Goal: Task Accomplishment & Management: Use online tool/utility

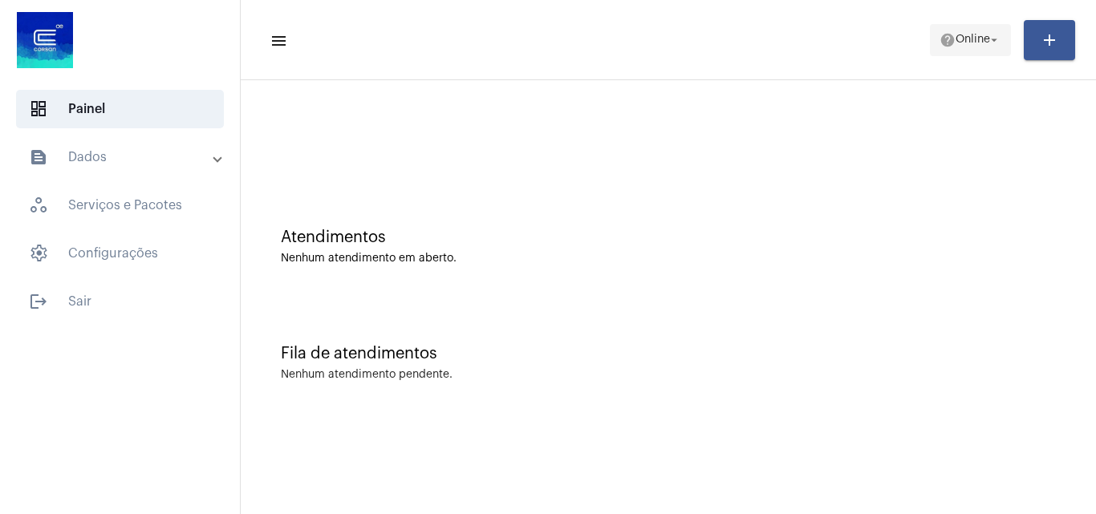
click at [983, 31] on span "help Online arrow_drop_down" at bounding box center [971, 39] width 62 height 29
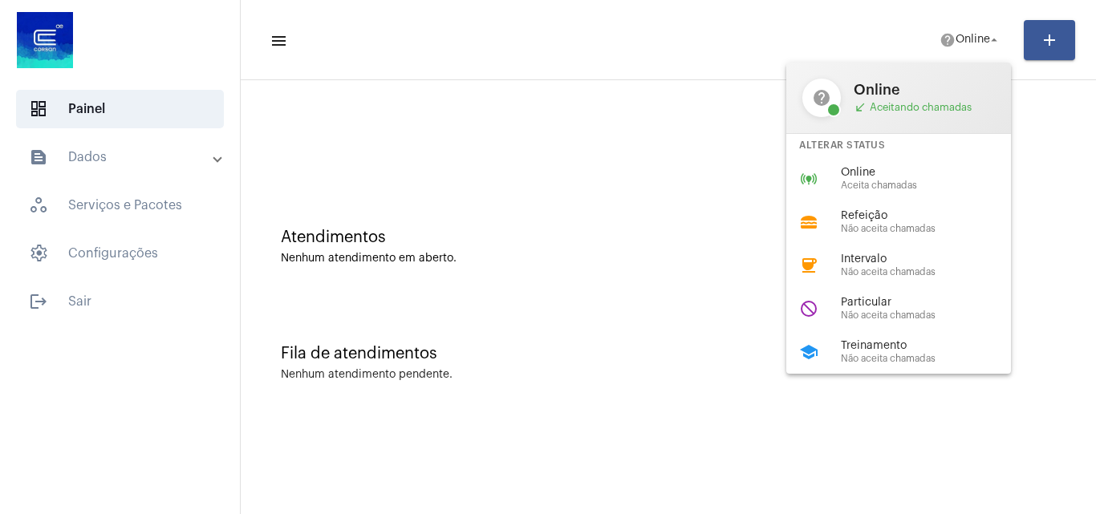
drag, startPoint x: 678, startPoint y: 206, endPoint x: 337, endPoint y: 99, distance: 357.6
click at [675, 206] on div at bounding box center [548, 257] width 1096 height 514
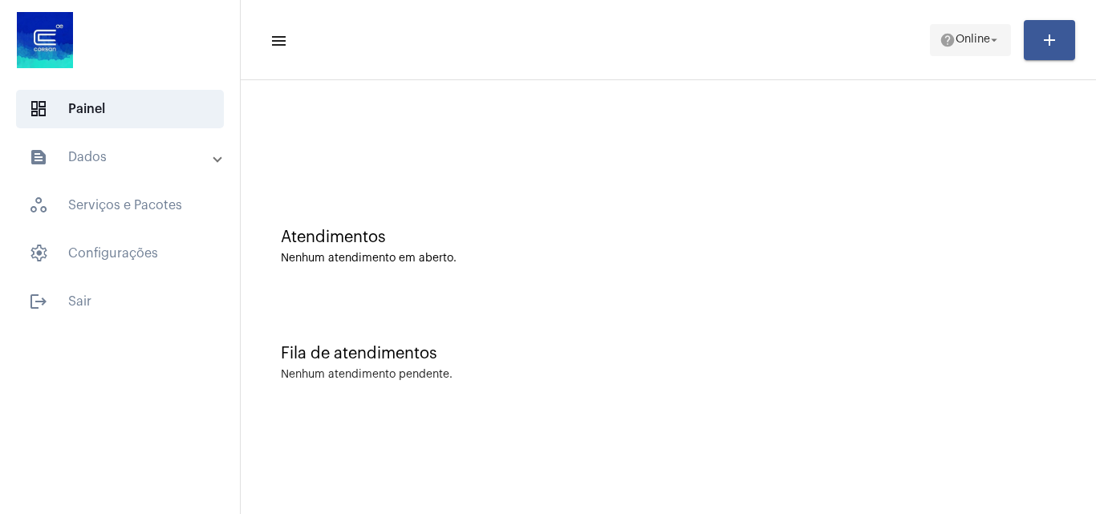
click at [969, 30] on span "help Online arrow_drop_down" at bounding box center [971, 39] width 62 height 29
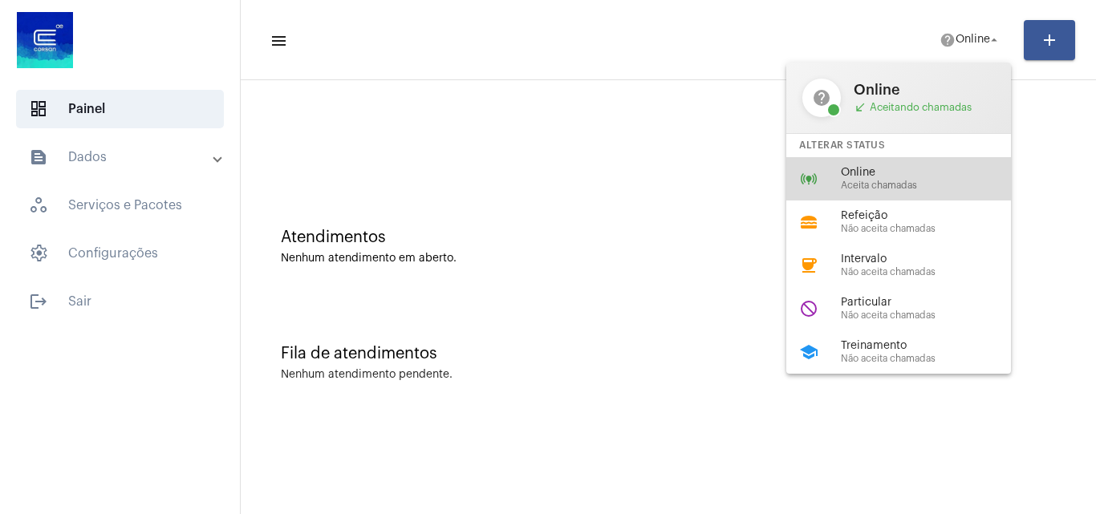
click at [902, 168] on span "Online" at bounding box center [932, 173] width 183 height 12
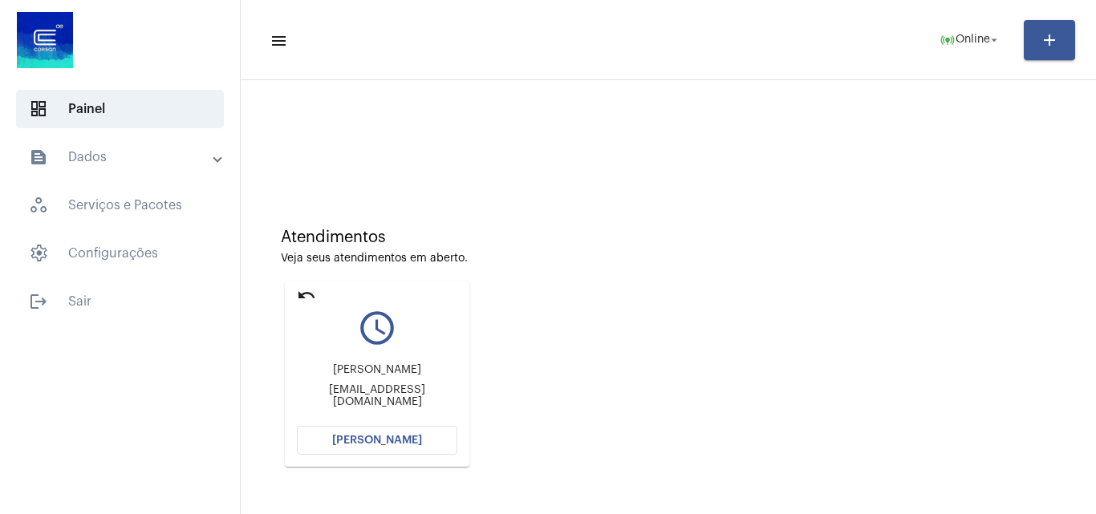
scroll to position [113, 0]
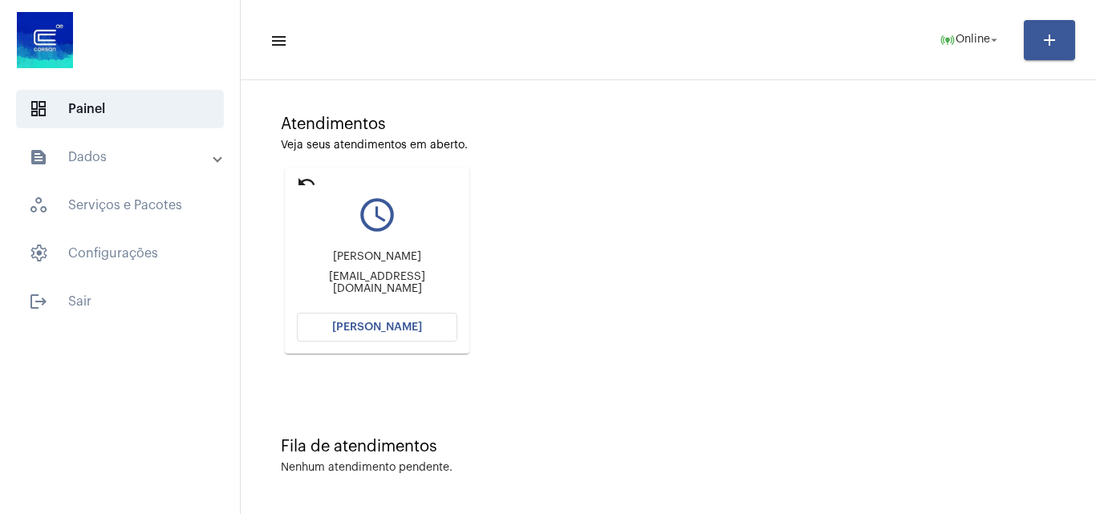
click at [434, 323] on button "[PERSON_NAME]" at bounding box center [377, 327] width 160 height 29
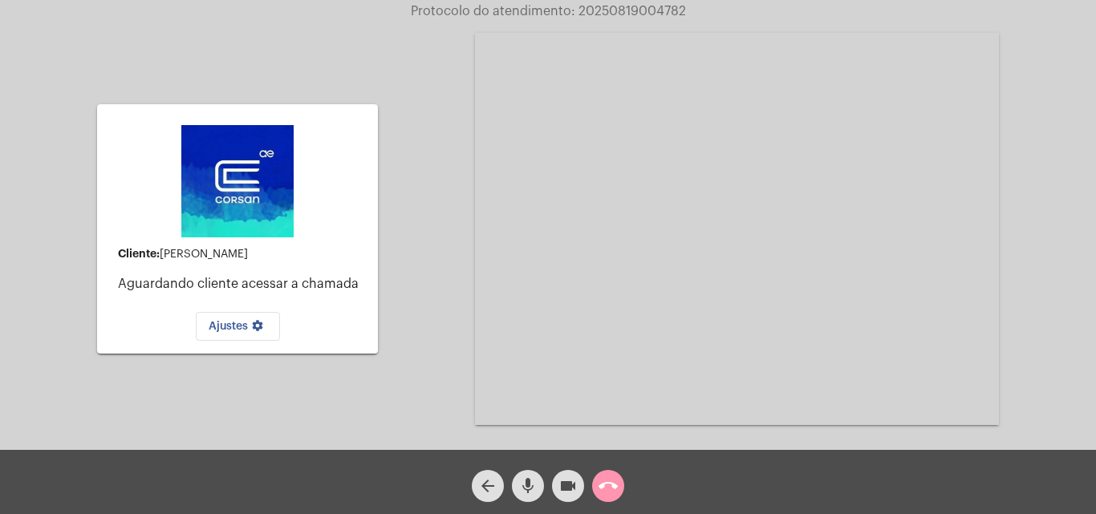
click at [623, 490] on button "call_end" at bounding box center [608, 486] width 32 height 32
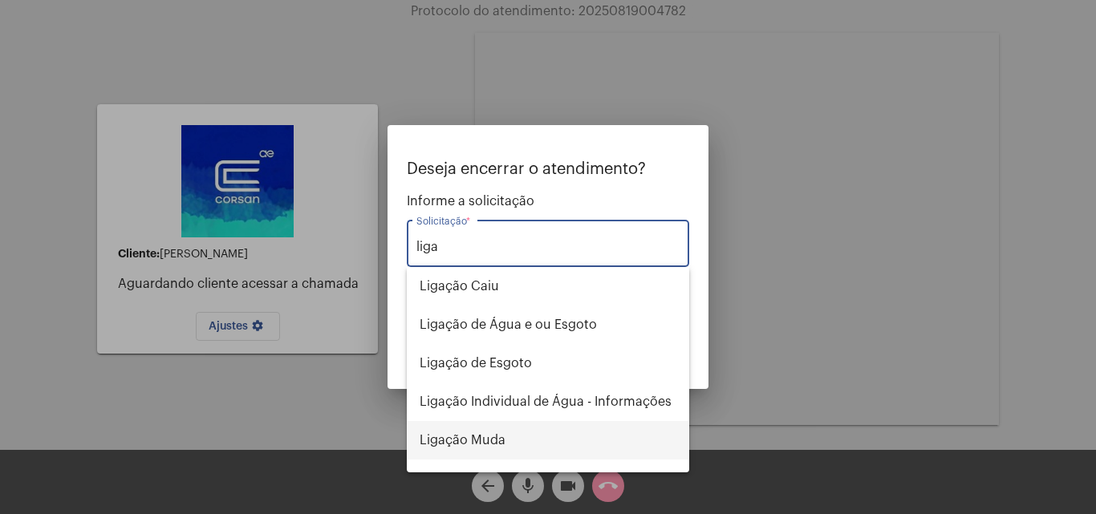
click at [474, 435] on span "Ligação Muda" at bounding box center [548, 440] width 257 height 39
type input "Ligação Muda"
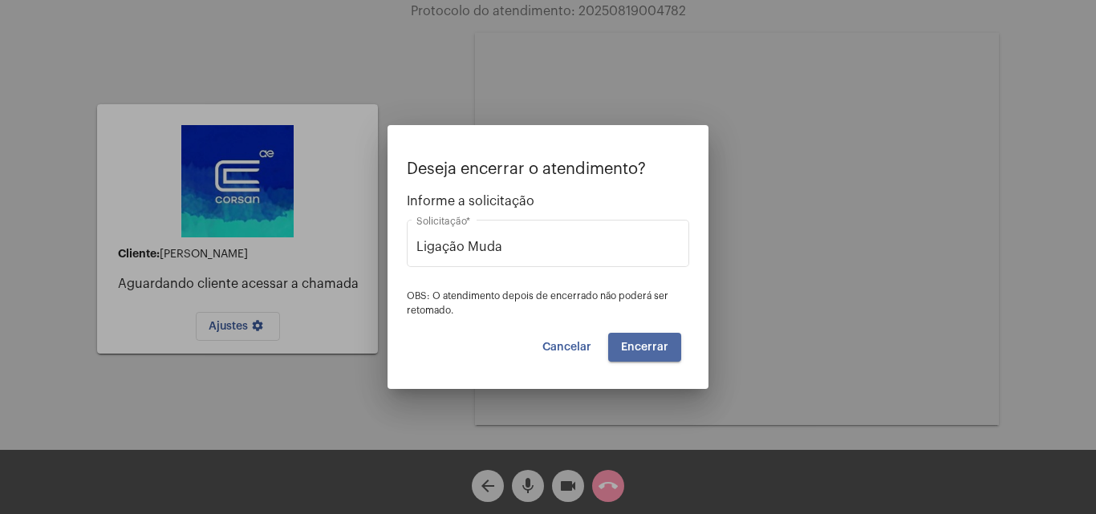
click at [660, 348] on span "Encerrar" at bounding box center [644, 347] width 47 height 11
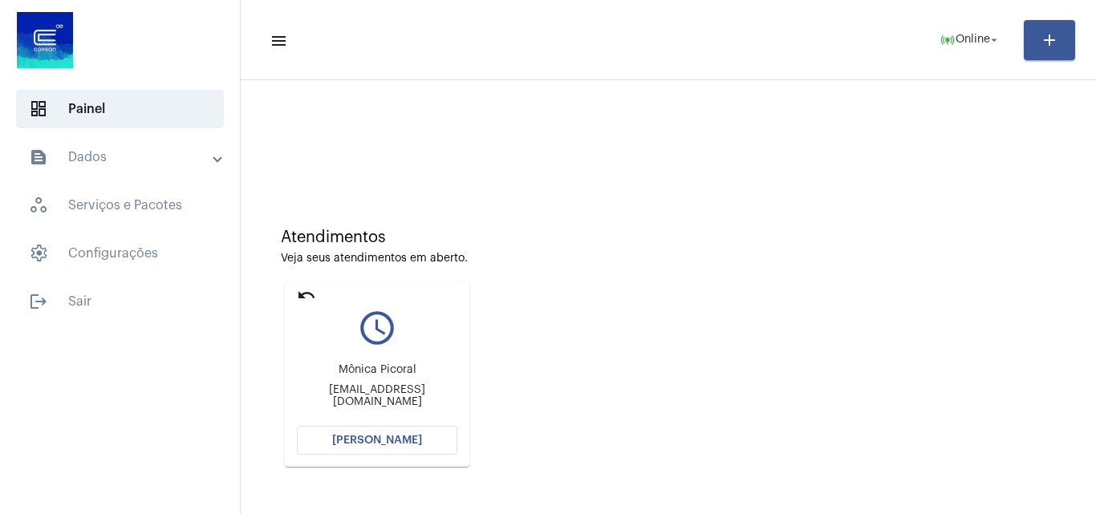
click at [414, 449] on button "[PERSON_NAME]" at bounding box center [377, 440] width 160 height 29
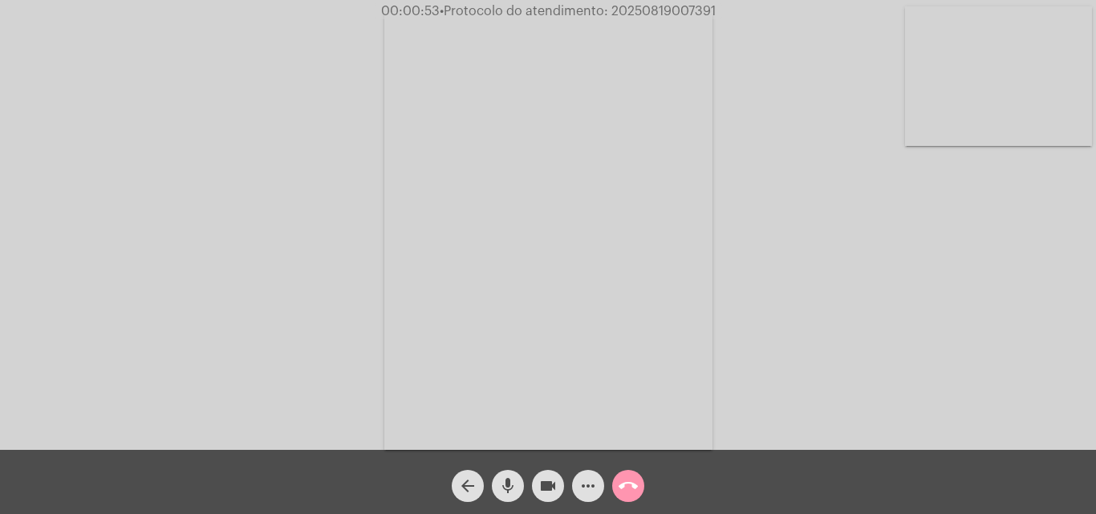
click at [925, 115] on video at bounding box center [998, 76] width 187 height 140
click at [262, 296] on video at bounding box center [201, 229] width 187 height 249
click at [983, 79] on video at bounding box center [998, 76] width 187 height 140
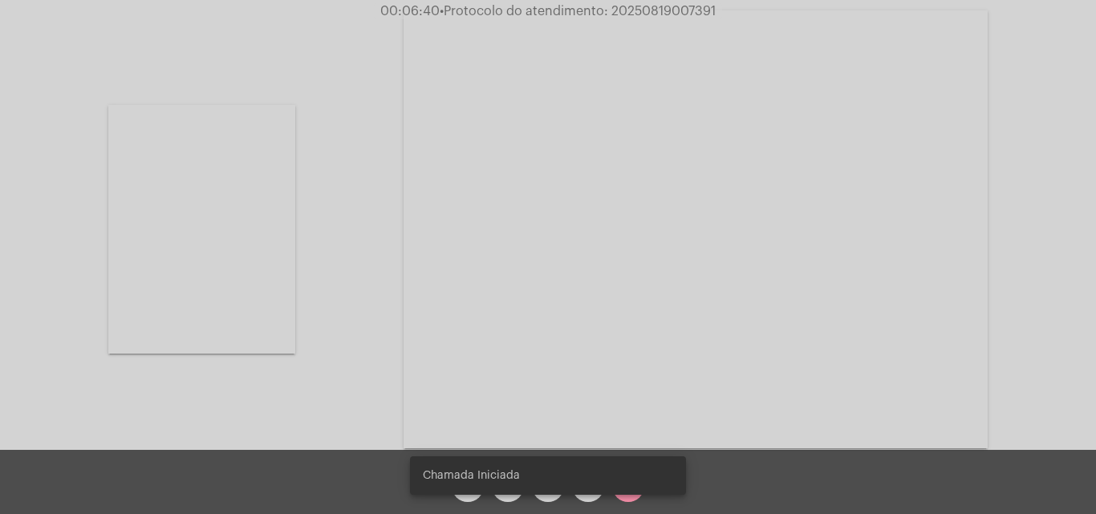
click at [222, 241] on video at bounding box center [201, 229] width 187 height 249
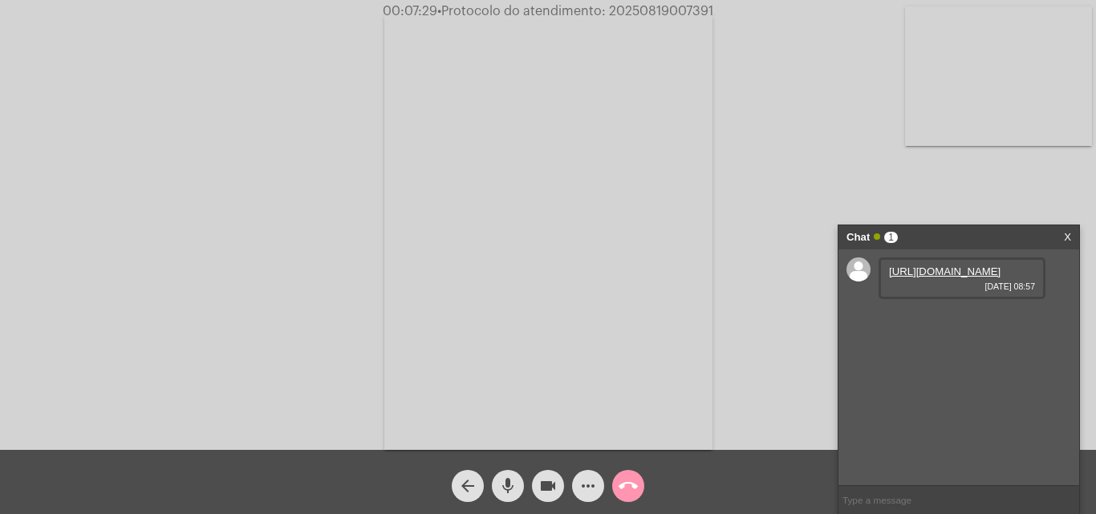
click at [934, 278] on link "https://neft-transfer-bucket.s3.amazonaws.com/temp-1e8829d4-14c0-1cdb-a9c5-72e0…" at bounding box center [945, 272] width 112 height 12
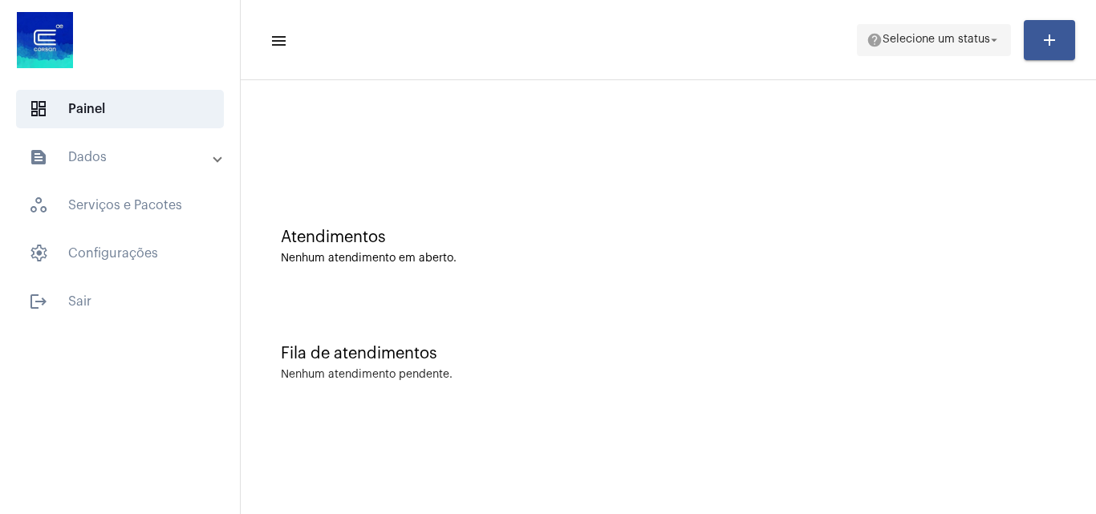
click at [946, 47] on span "help Selecione um status arrow_drop_down" at bounding box center [934, 39] width 135 height 29
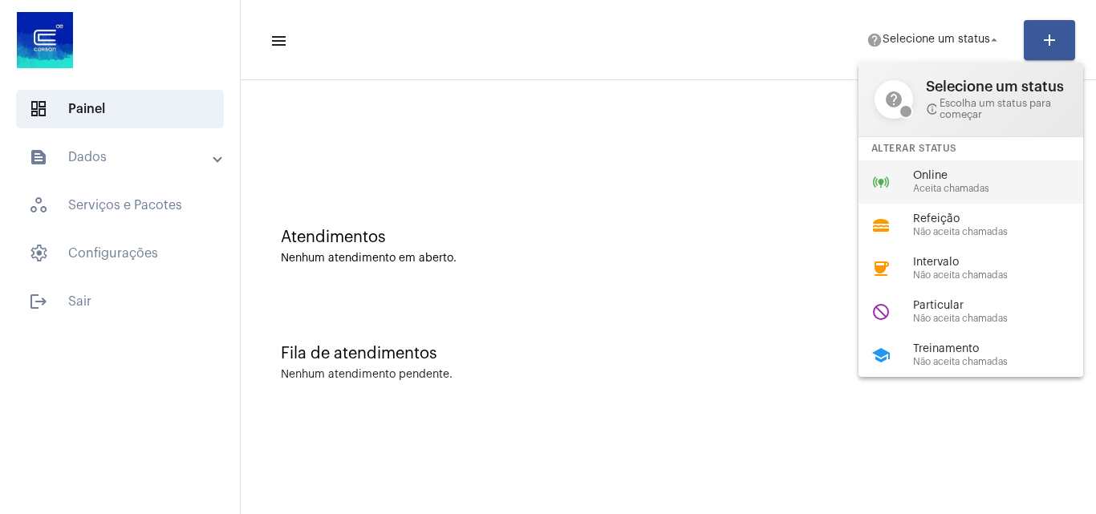
click at [950, 171] on span "Online" at bounding box center [1004, 176] width 183 height 12
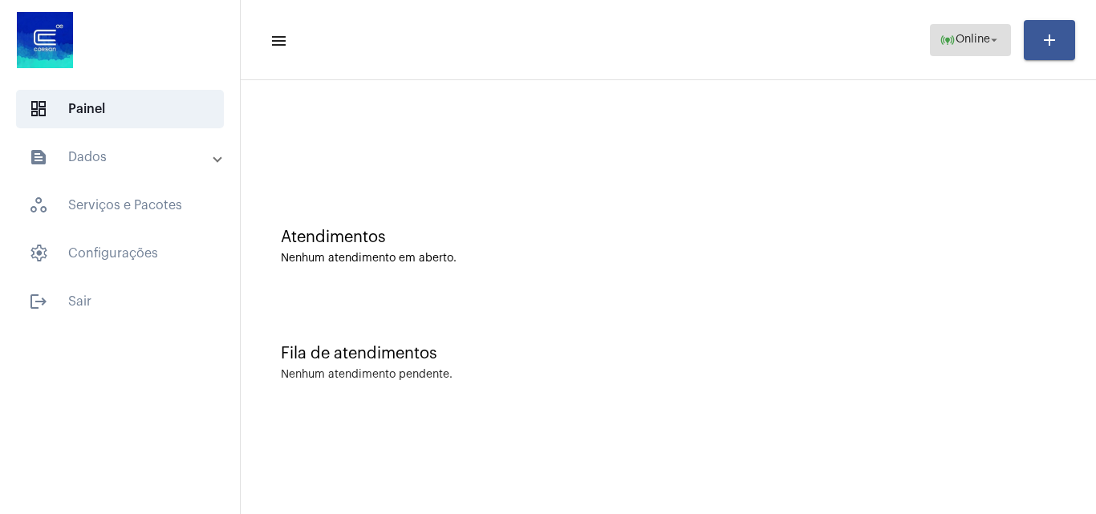
click at [998, 37] on mat-icon "arrow_drop_down" at bounding box center [994, 40] width 14 height 14
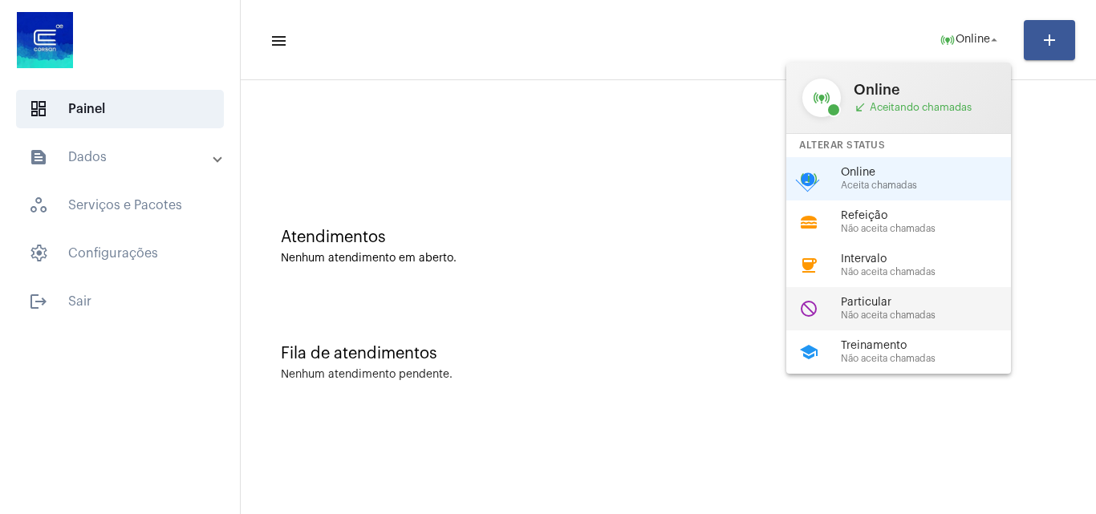
click at [937, 301] on span "Particular" at bounding box center [932, 303] width 183 height 12
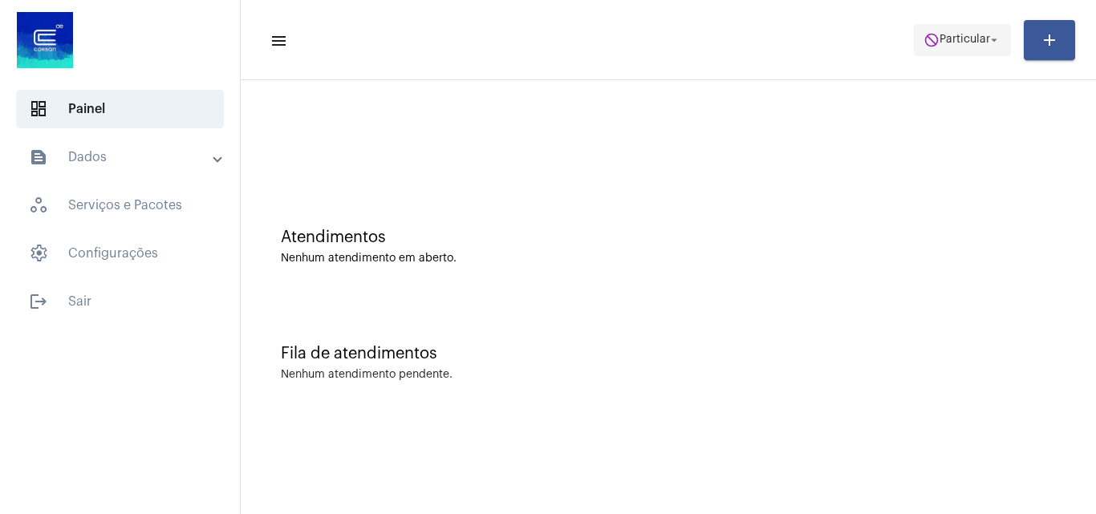
click at [963, 47] on span "do_not_disturb Particular arrow_drop_down" at bounding box center [963, 39] width 78 height 29
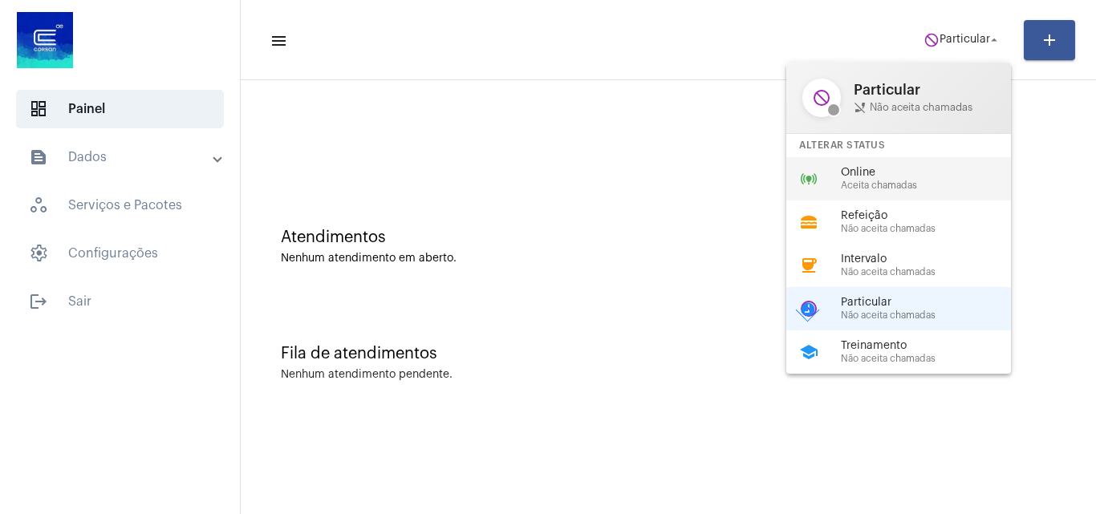
click at [891, 181] on span "Aceita chamadas" at bounding box center [932, 186] width 183 height 10
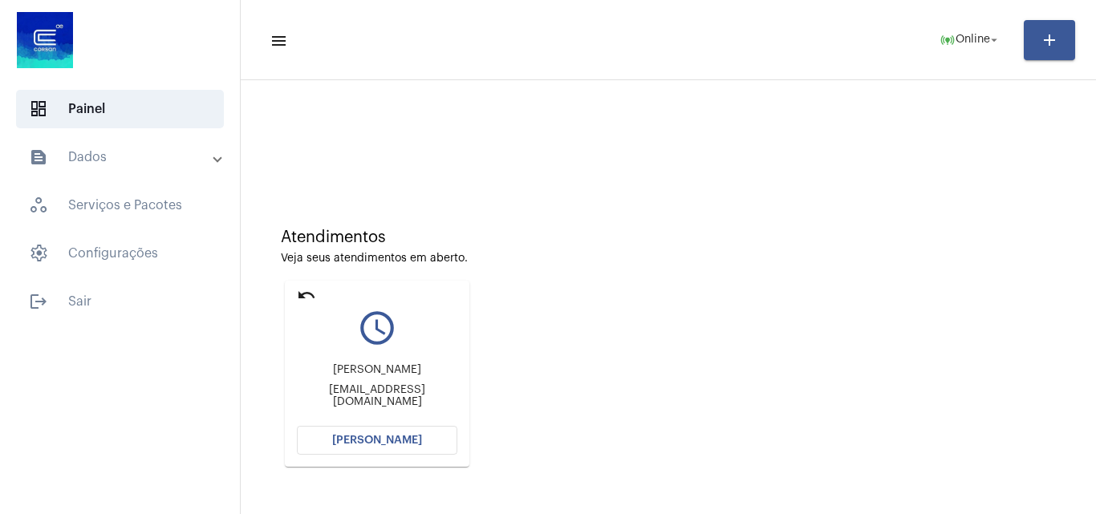
click at [409, 433] on button "[PERSON_NAME]" at bounding box center [377, 440] width 160 height 29
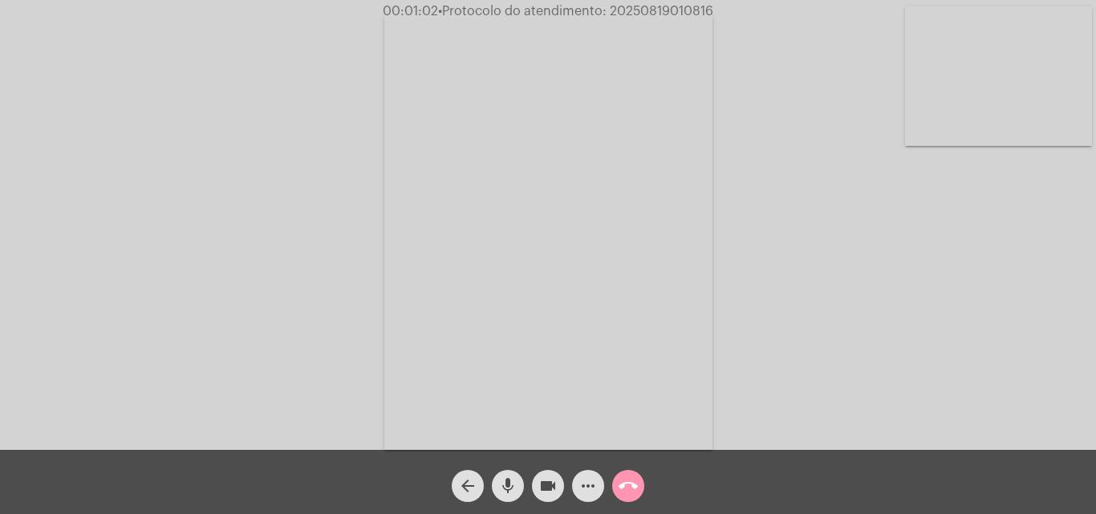
click at [841, 147] on div "Acessando Câmera e Microfone..." at bounding box center [548, 229] width 1093 height 450
click at [1007, 83] on video at bounding box center [998, 76] width 187 height 140
click at [242, 229] on video at bounding box center [201, 229] width 187 height 249
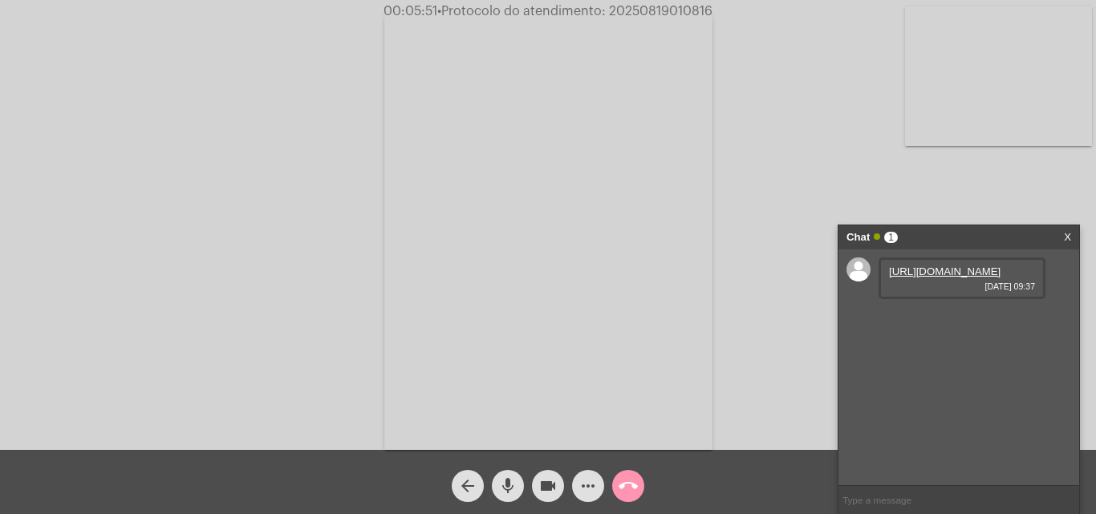
click at [926, 278] on link "https://neft-transfer-bucket.s3.amazonaws.com/temp-92ecaec7-41fb-7d5c-c910-4704…" at bounding box center [945, 272] width 112 height 12
click at [891, 494] on input "text" at bounding box center [959, 500] width 241 height 28
paste input "HEITOR.COMERCIAL@GMAIL.COM"
type input "HEITOR.COMERCIAL@GMAIL.COM"
click at [933, 501] on input "text" at bounding box center [959, 500] width 241 height 28
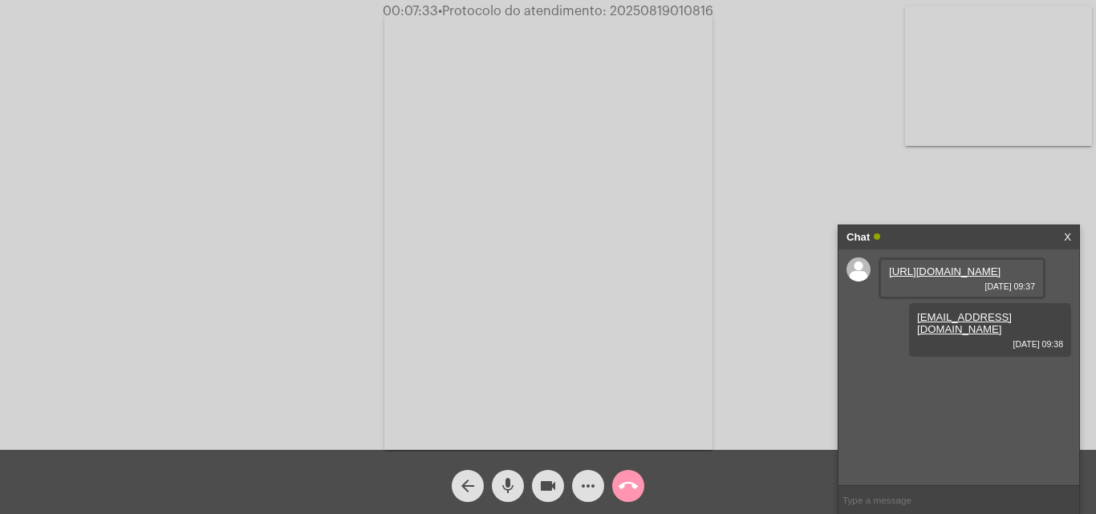
paste input "(51) 99895-4171"
type input "(51) 99895-4171"
click at [1026, 75] on video at bounding box center [998, 76] width 187 height 140
click at [305, 227] on div "Acessando Câmera e Microfone..." at bounding box center [548, 227] width 1093 height 450
click at [254, 231] on video at bounding box center [201, 229] width 187 height 249
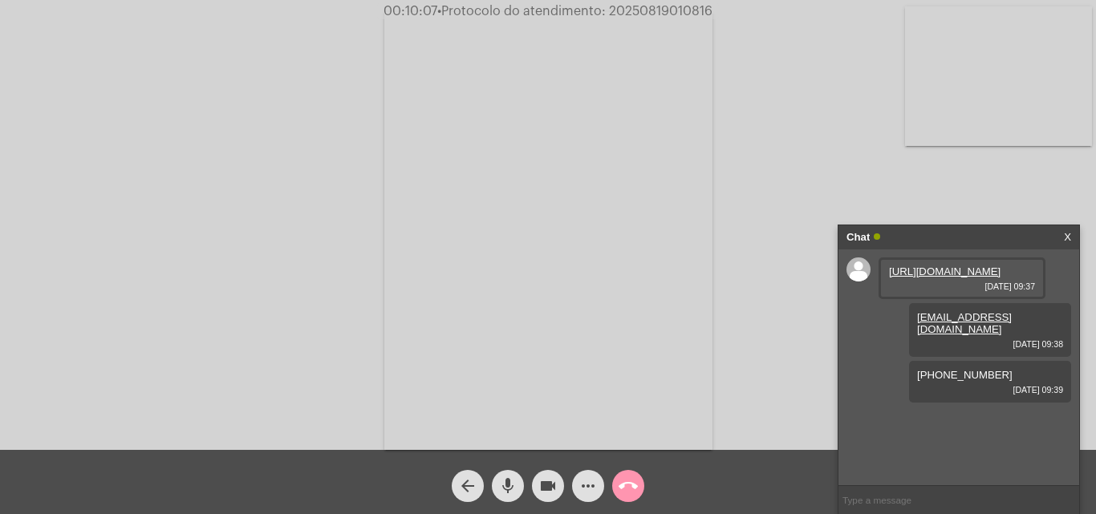
click at [1026, 111] on video at bounding box center [998, 76] width 187 height 140
click at [234, 278] on video at bounding box center [201, 229] width 187 height 249
click at [976, 97] on video at bounding box center [998, 76] width 187 height 140
click at [230, 202] on video at bounding box center [201, 229] width 187 height 249
click at [961, 228] on div "Chat" at bounding box center [942, 237] width 191 height 24
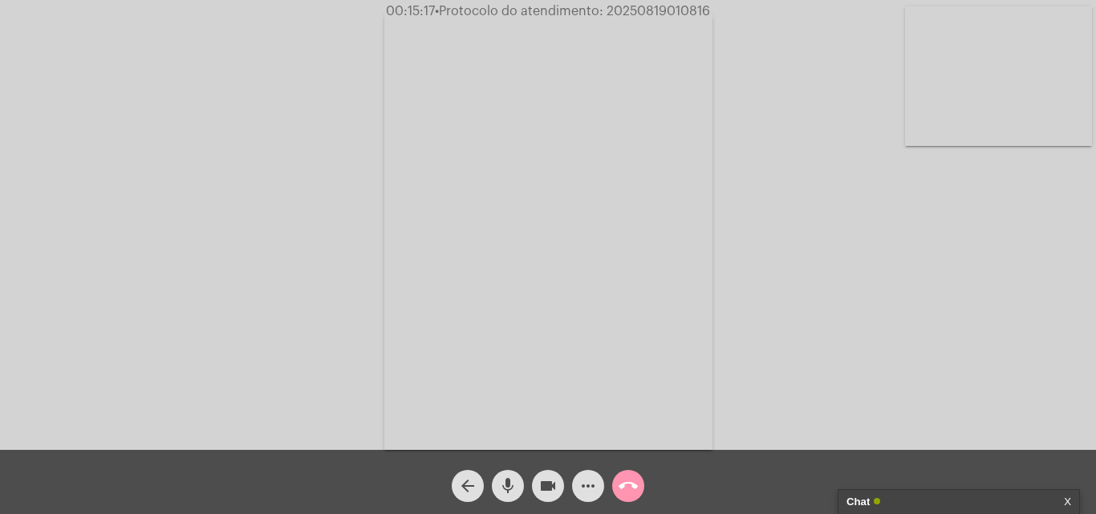
click at [664, 9] on span "• Protocolo do atendimento: 20250819010816" at bounding box center [572, 11] width 275 height 13
click at [664, 9] on span "• Protocolo do atendimento: 20250819010816" at bounding box center [573, 11] width 275 height 13
copy span "20250819010816"
click at [835, 160] on div "Acessando Câmera e Microfone..." at bounding box center [548, 229] width 1093 height 450
click at [632, 488] on mat-icon "call_end" at bounding box center [628, 486] width 19 height 19
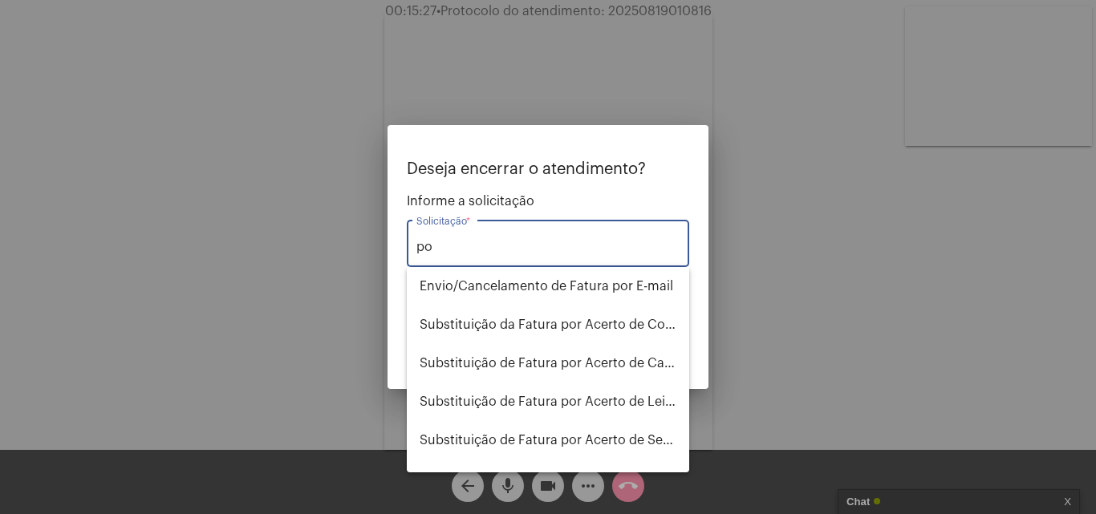
type input "p"
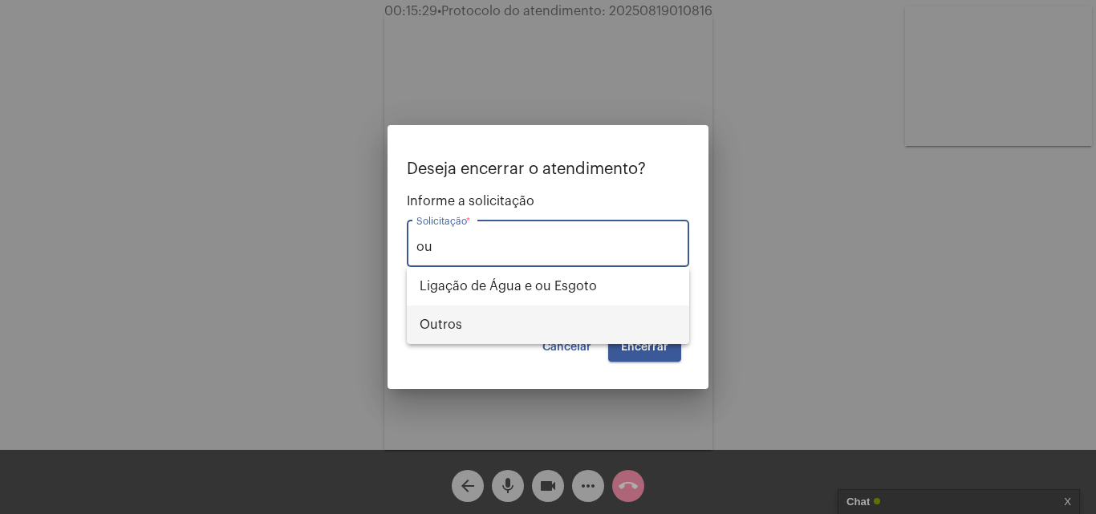
click at [472, 322] on span "Outros" at bounding box center [548, 325] width 257 height 39
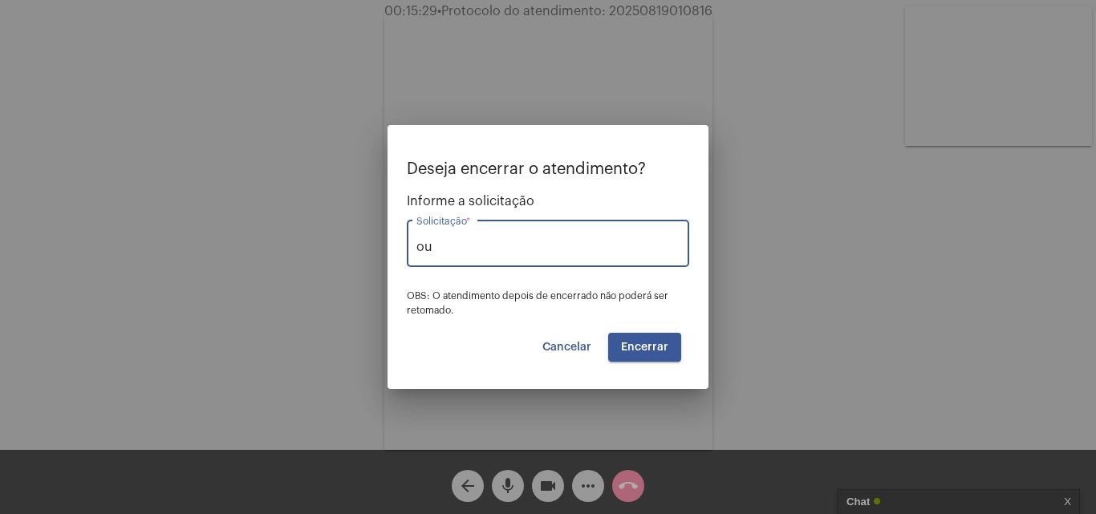
type input "Outros"
click at [626, 349] on span "Encerrar" at bounding box center [644, 347] width 47 height 11
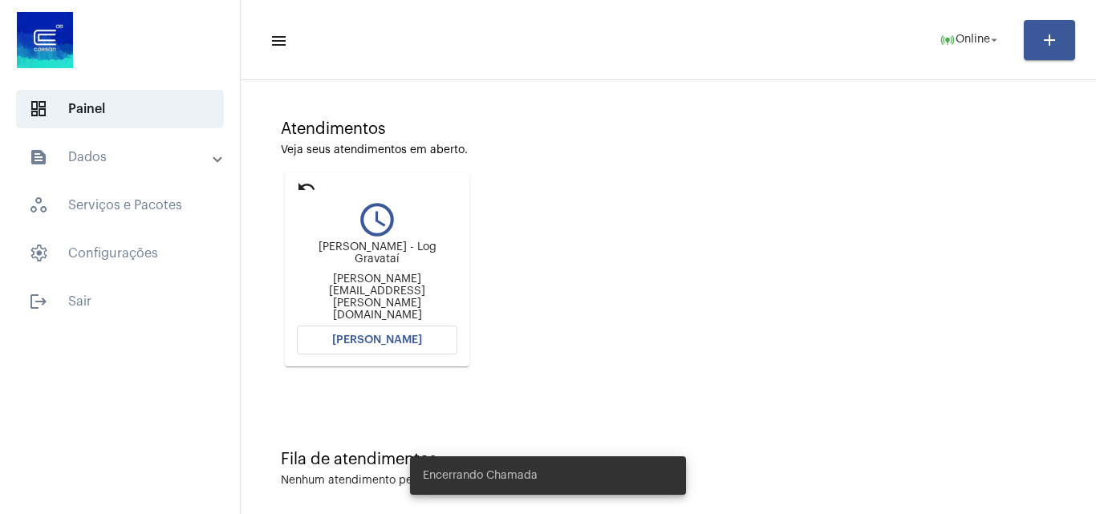
scroll to position [113, 0]
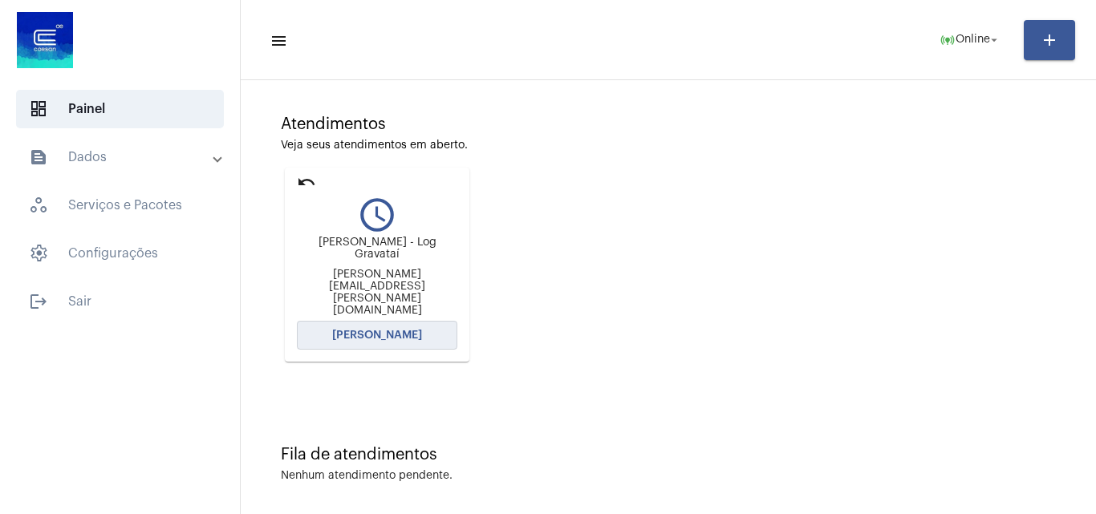
click at [412, 330] on span "[PERSON_NAME]" at bounding box center [377, 335] width 90 height 11
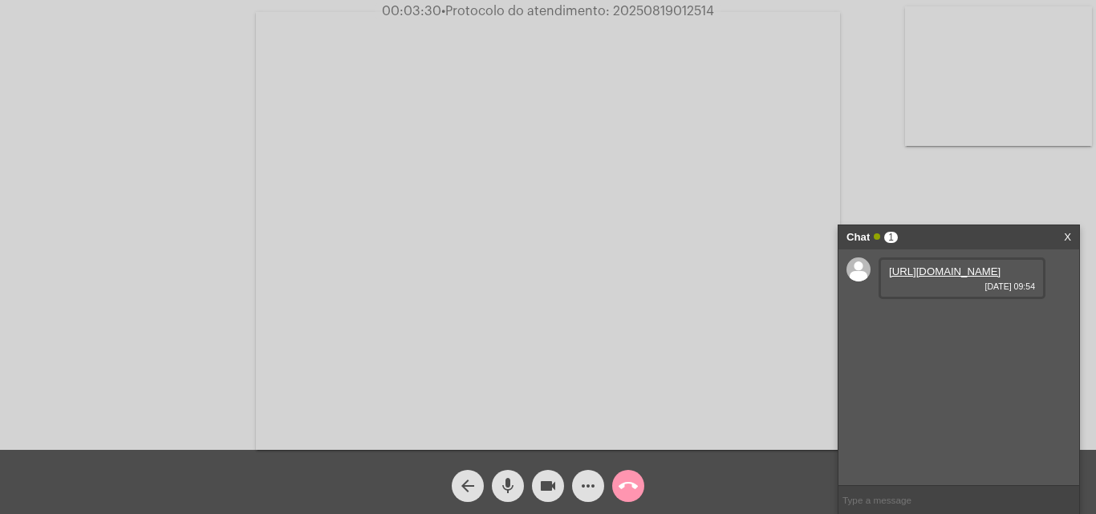
click at [946, 278] on link "https://neft-transfer-bucket.s3.amazonaws.com/temp-613500a8-fb5a-85f4-c920-d17f…" at bounding box center [945, 272] width 112 height 12
click at [976, 323] on link "https://neft-transfer-bucket.s3.amazonaws.com/temp-e90c7d60-ba58-34f0-65aa-fe57…" at bounding box center [945, 317] width 112 height 12
click at [681, 10] on span "• Protocolo do atendimento: 20250819012514" at bounding box center [575, 11] width 273 height 13
copy span "20250819012514"
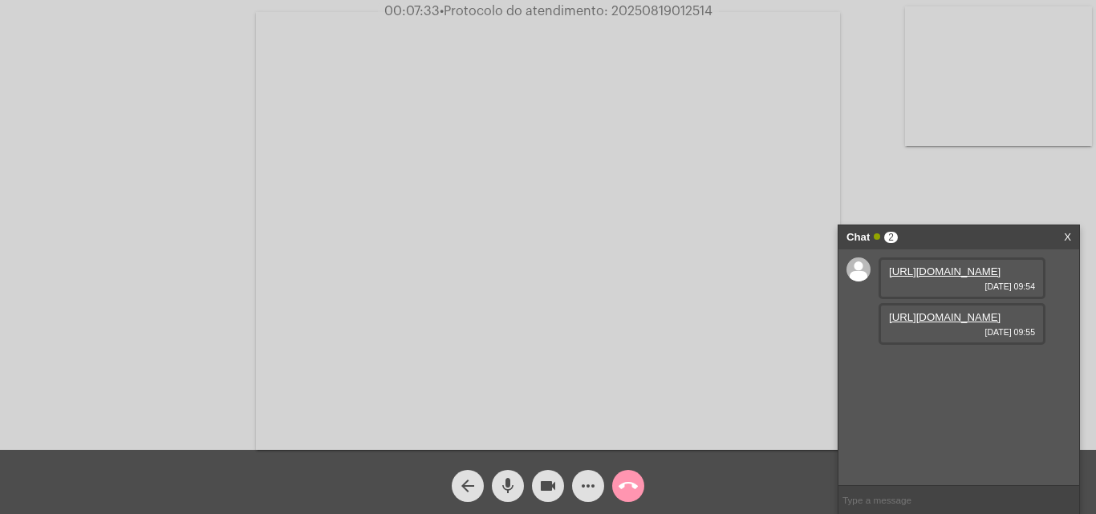
copy span "20250819012514"
click at [153, 144] on div "Acessando Câmera e Microfone..." at bounding box center [548, 229] width 1093 height 450
click at [631, 497] on span "call_end" at bounding box center [628, 486] width 19 height 32
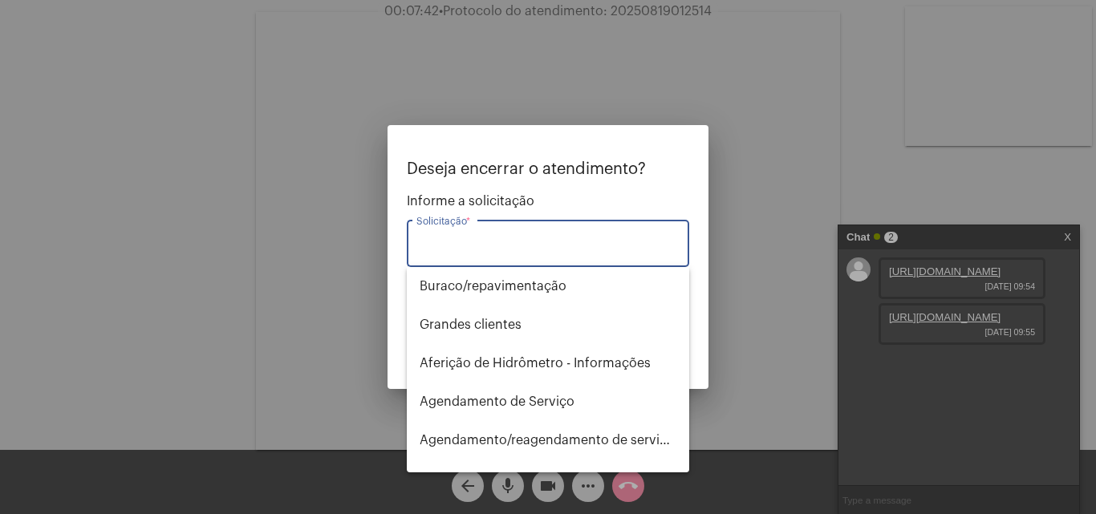
type input "o"
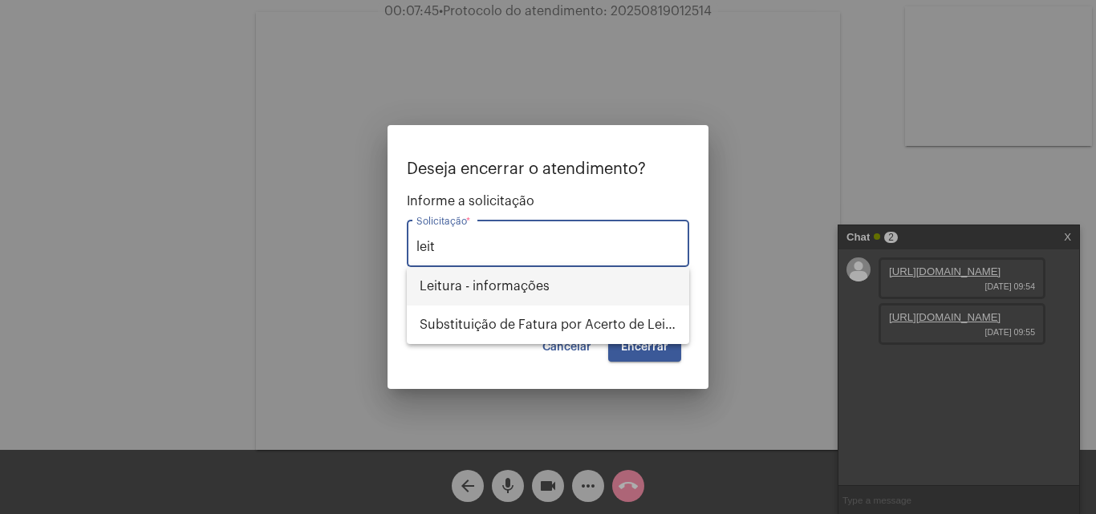
click at [549, 279] on span "Leitura - informações" at bounding box center [548, 286] width 257 height 39
type input "Leitura - informações"
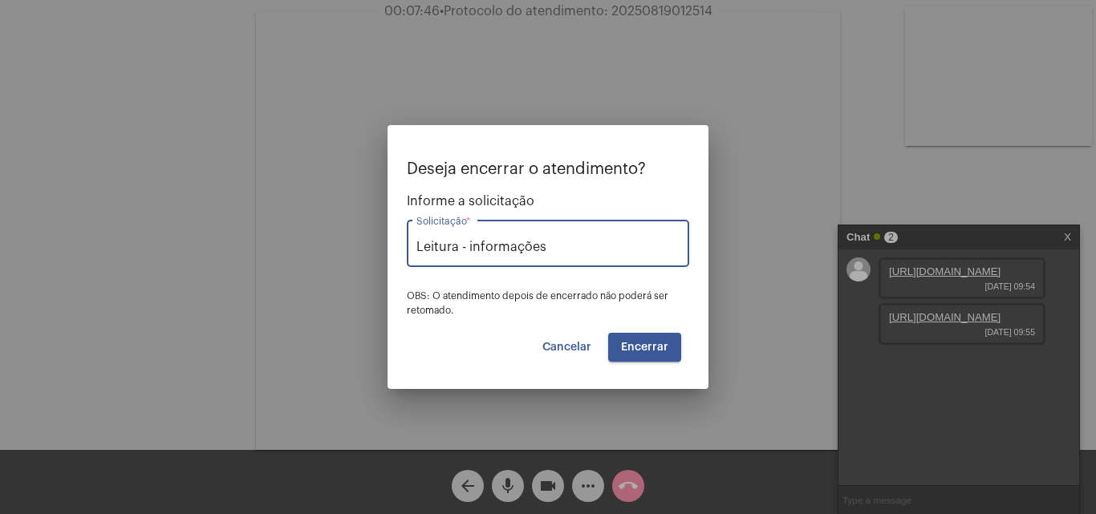
click at [642, 348] on span "Encerrar" at bounding box center [644, 347] width 47 height 11
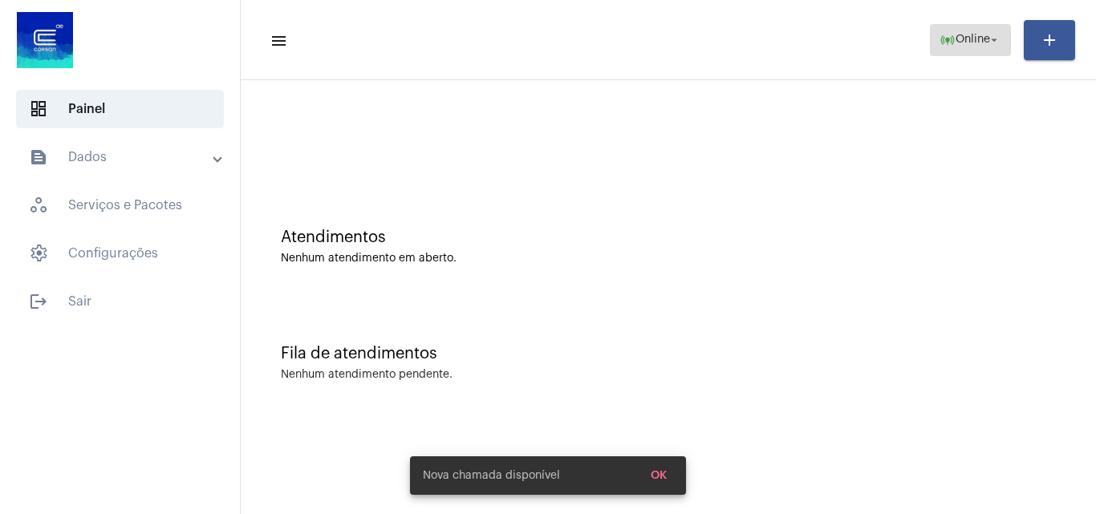
click at [973, 35] on span "Online" at bounding box center [973, 40] width 35 height 11
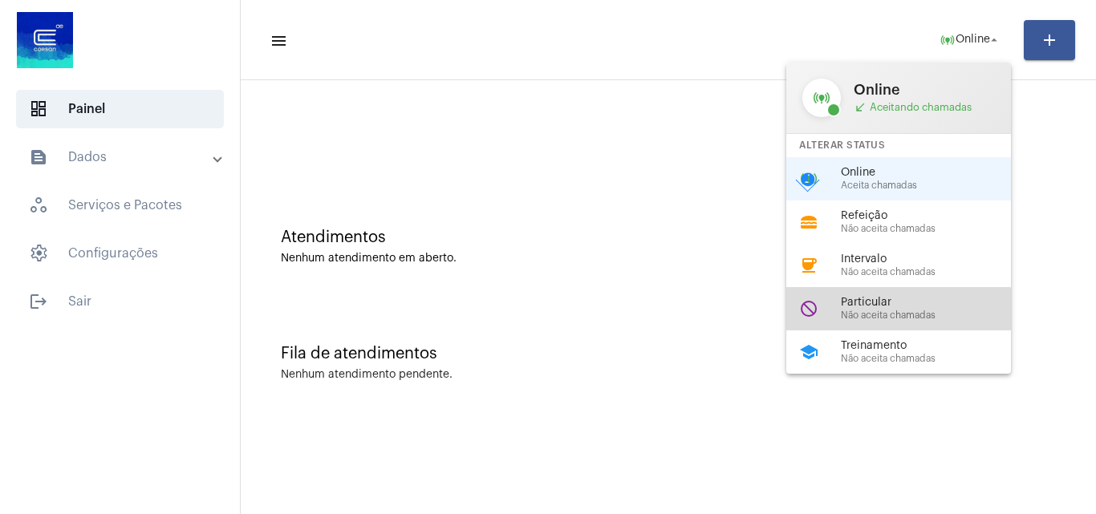
click at [880, 318] on span "Não aceita chamadas" at bounding box center [932, 316] width 183 height 10
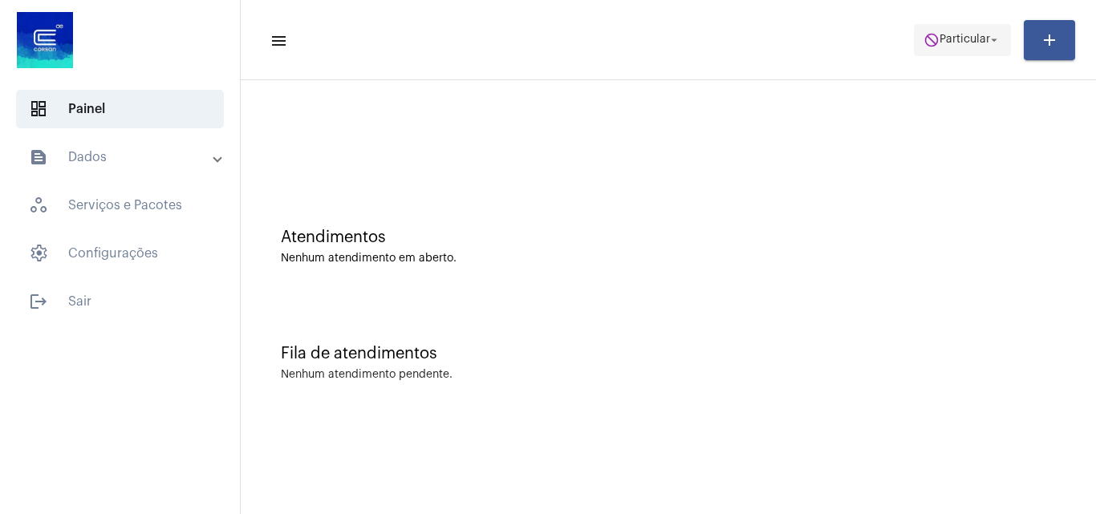
click at [953, 39] on span "Particular" at bounding box center [965, 40] width 51 height 11
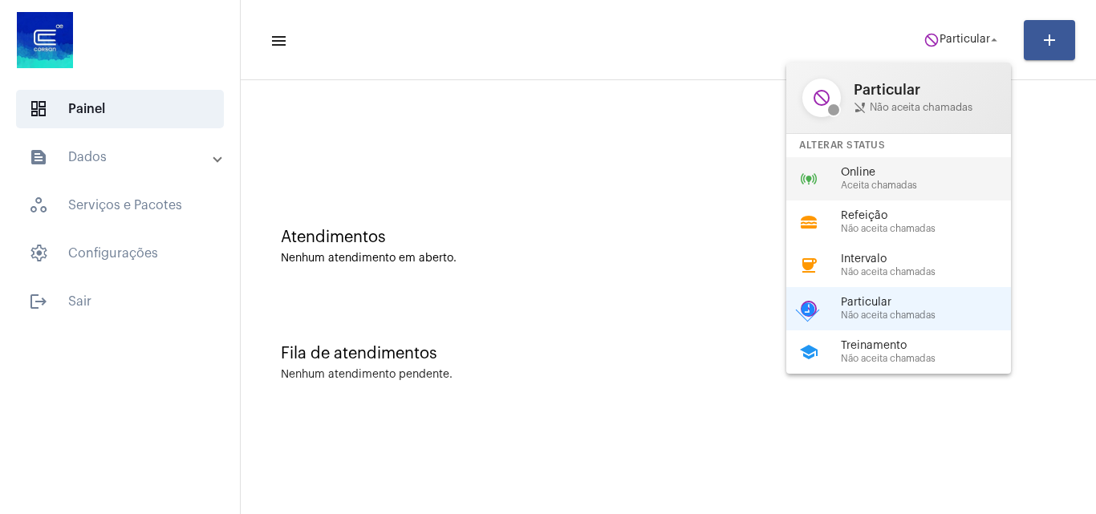
click at [900, 162] on div "online_prediction Online Aceita chamadas" at bounding box center [911, 178] width 250 height 43
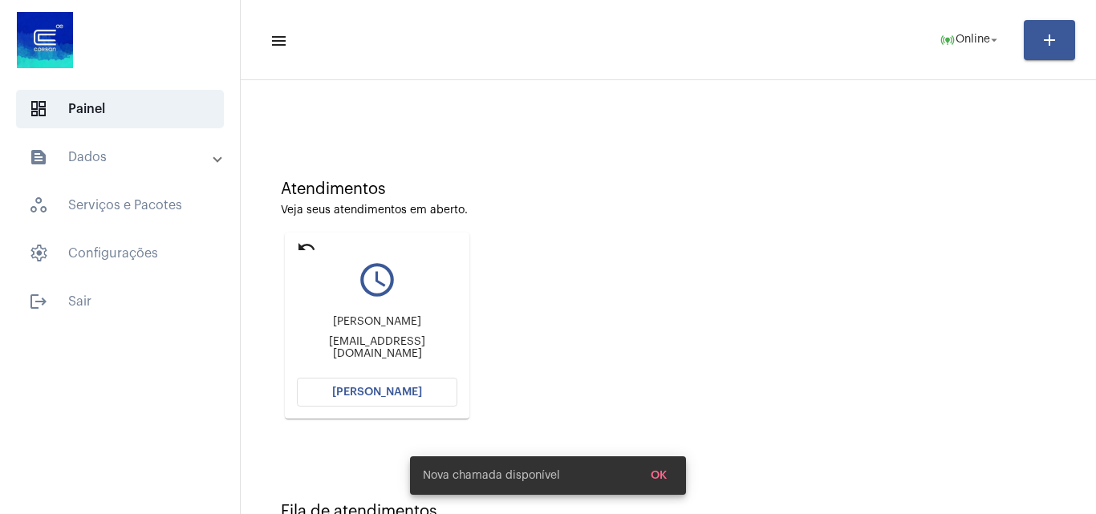
scroll to position [113, 0]
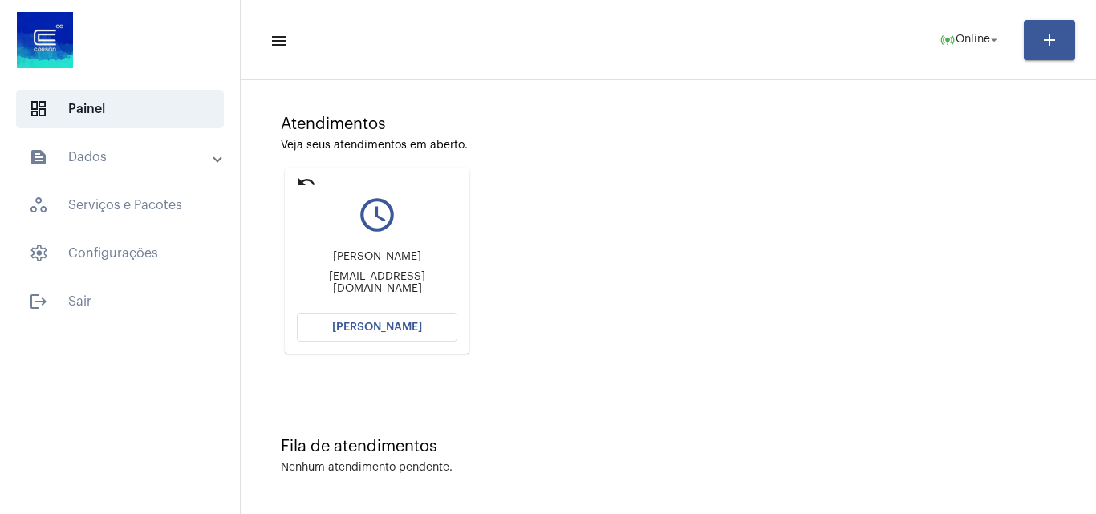
click at [429, 316] on button "[PERSON_NAME]" at bounding box center [377, 327] width 160 height 29
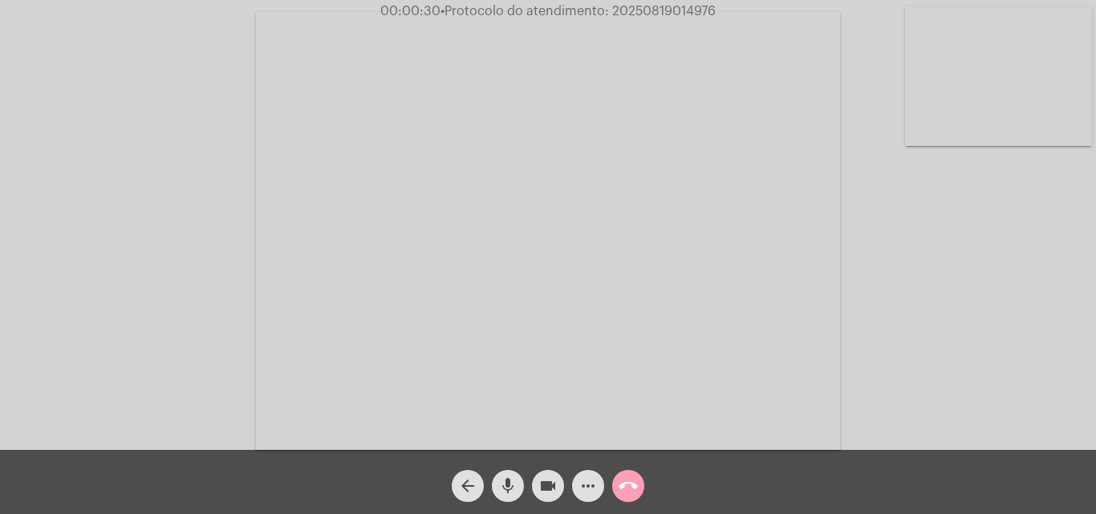
click at [632, 481] on mat-icon "call_end" at bounding box center [628, 486] width 19 height 19
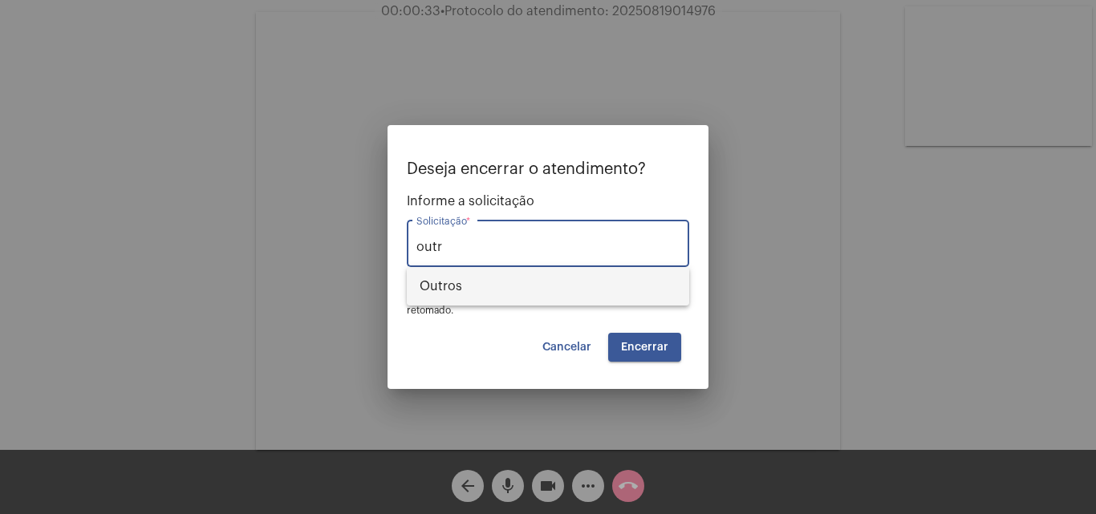
click at [526, 290] on span "Outros" at bounding box center [548, 286] width 257 height 39
type input "Outros"
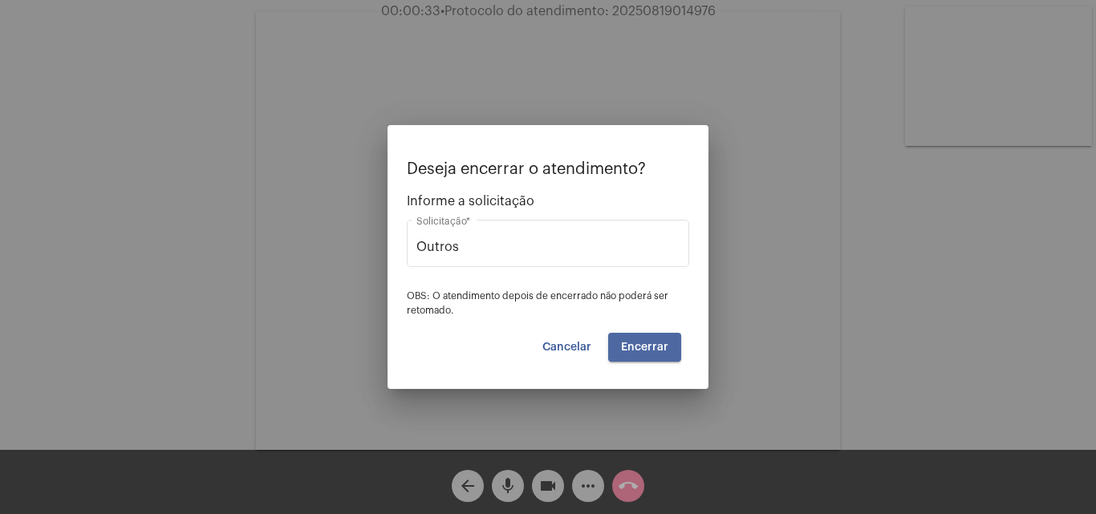
click at [660, 351] on span "Encerrar" at bounding box center [644, 347] width 47 height 11
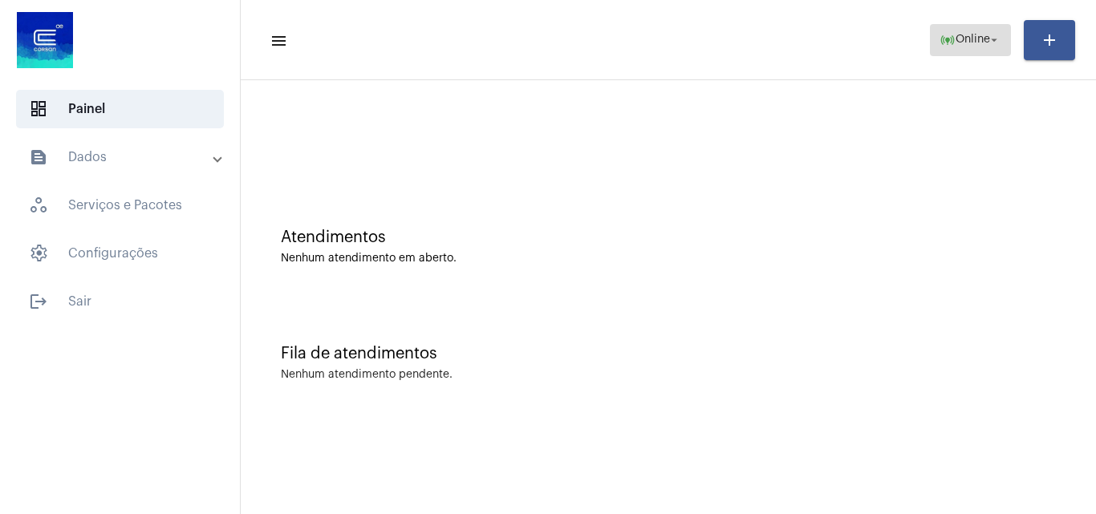
click at [970, 46] on span "online_prediction Online arrow_drop_down" at bounding box center [971, 39] width 62 height 29
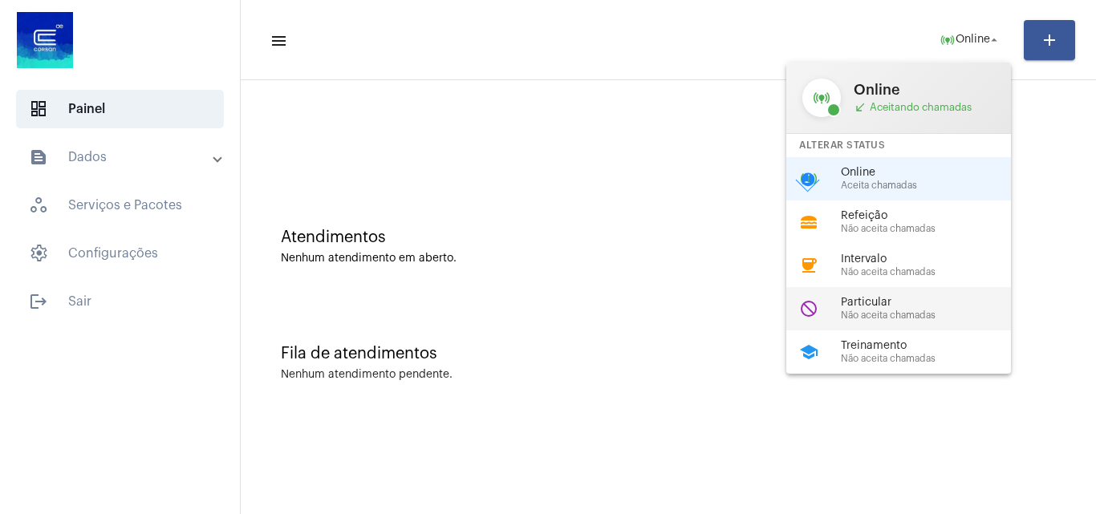
click at [888, 299] on span "Particular" at bounding box center [932, 303] width 183 height 12
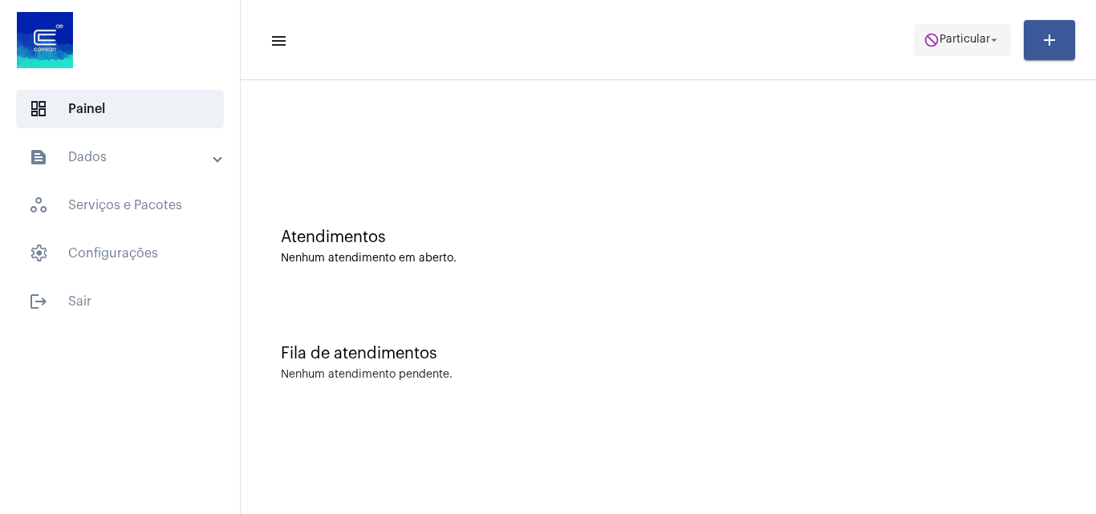
click at [975, 47] on span "do_not_disturb Particular arrow_drop_down" at bounding box center [963, 39] width 78 height 29
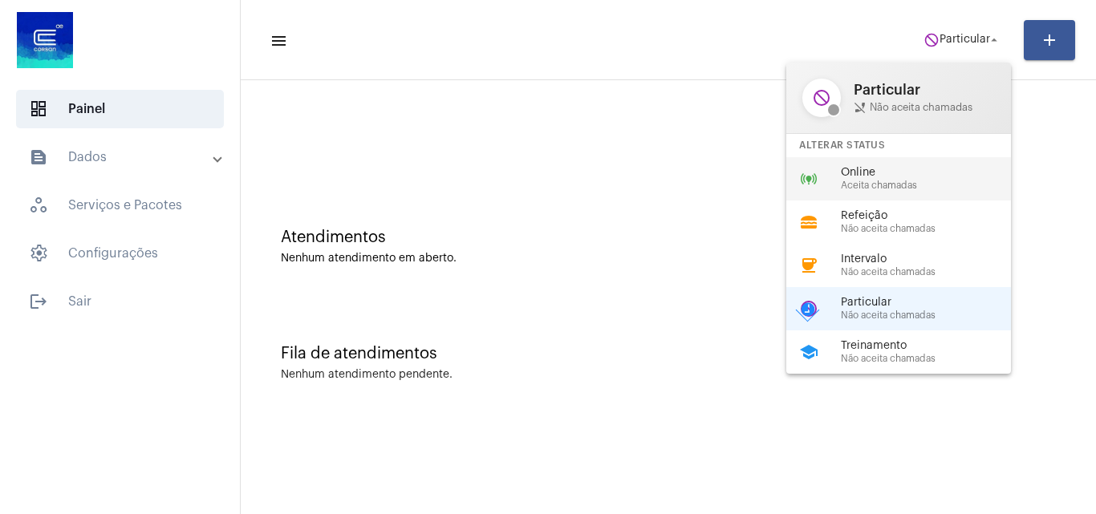
click at [884, 172] on span "Online" at bounding box center [932, 173] width 183 height 12
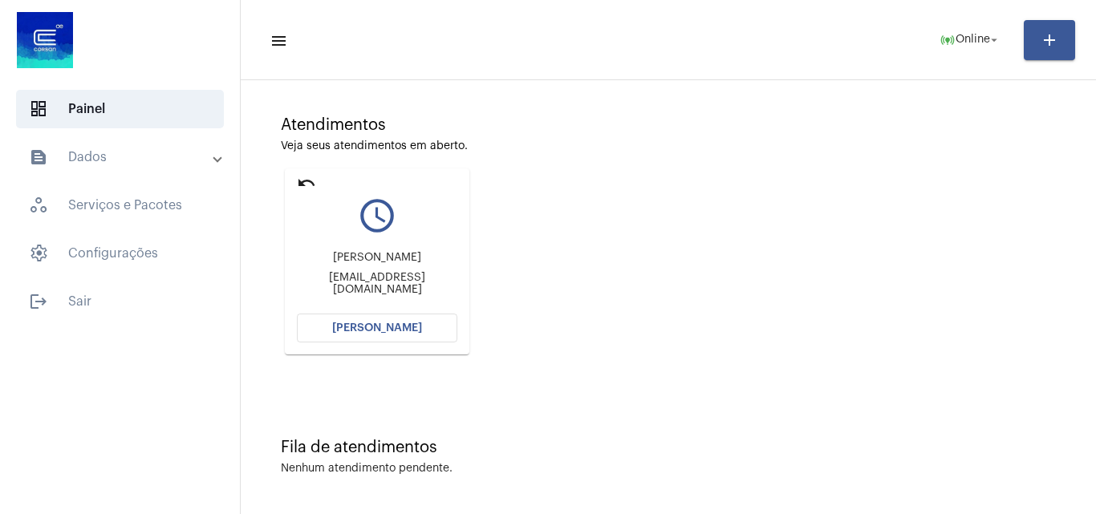
scroll to position [113, 0]
click at [416, 319] on button "[PERSON_NAME]" at bounding box center [377, 327] width 160 height 29
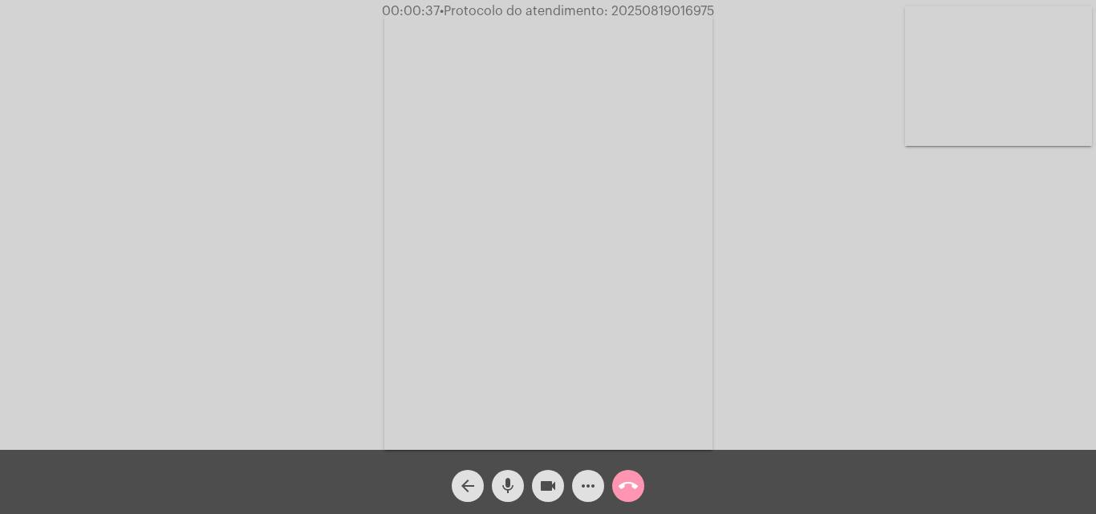
click at [936, 92] on video at bounding box center [998, 76] width 187 height 140
click at [790, 232] on video at bounding box center [696, 229] width 584 height 438
click at [321, 107] on video at bounding box center [245, 229] width 328 height 438
click at [873, 198] on div "Acessando Câmera e Microfone..." at bounding box center [548, 229] width 1093 height 450
click at [570, 212] on video at bounding box center [548, 231] width 328 height 438
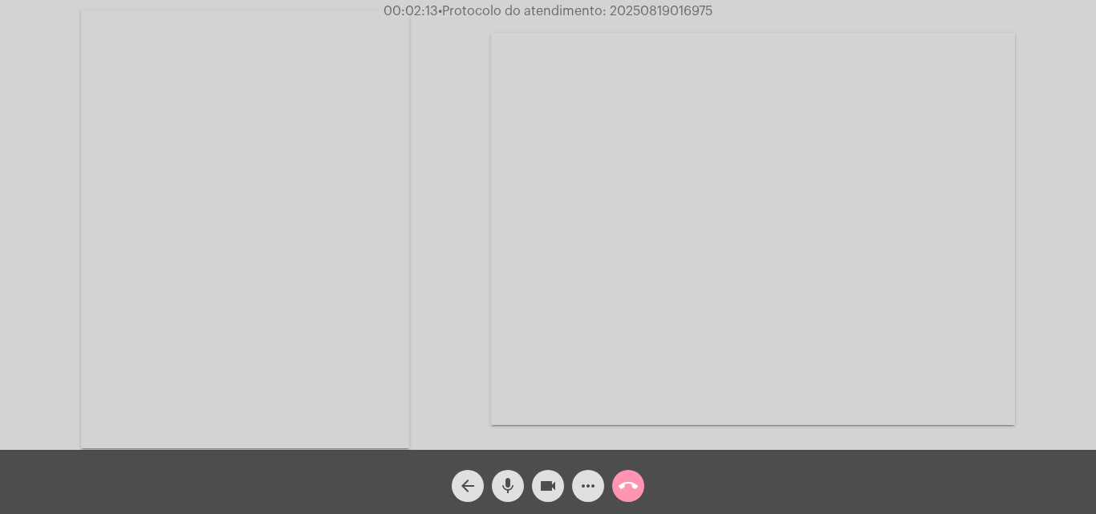
click at [344, 157] on video at bounding box center [245, 229] width 328 height 438
click at [498, 483] on mat-icon "mic" at bounding box center [507, 486] width 19 height 19
click at [551, 485] on mat-icon "videocam" at bounding box center [547, 486] width 19 height 19
click at [512, 493] on mat-icon "mic_off" at bounding box center [507, 486] width 19 height 19
click at [549, 486] on mat-icon "videocam_off" at bounding box center [547, 486] width 19 height 19
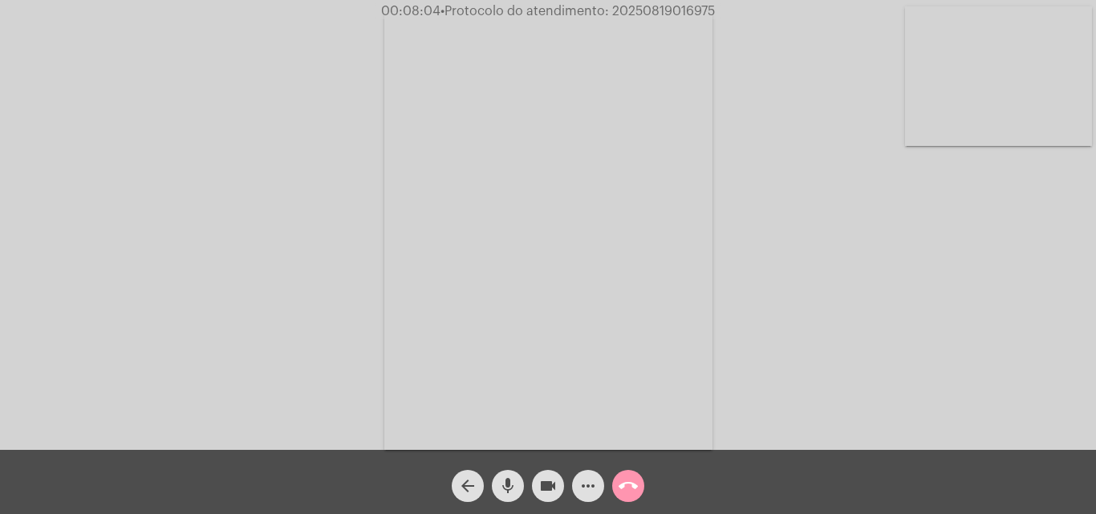
click at [652, 12] on span "• Protocolo do atendimento: 20250819016975" at bounding box center [578, 11] width 274 height 13
copy span "20250819016975"
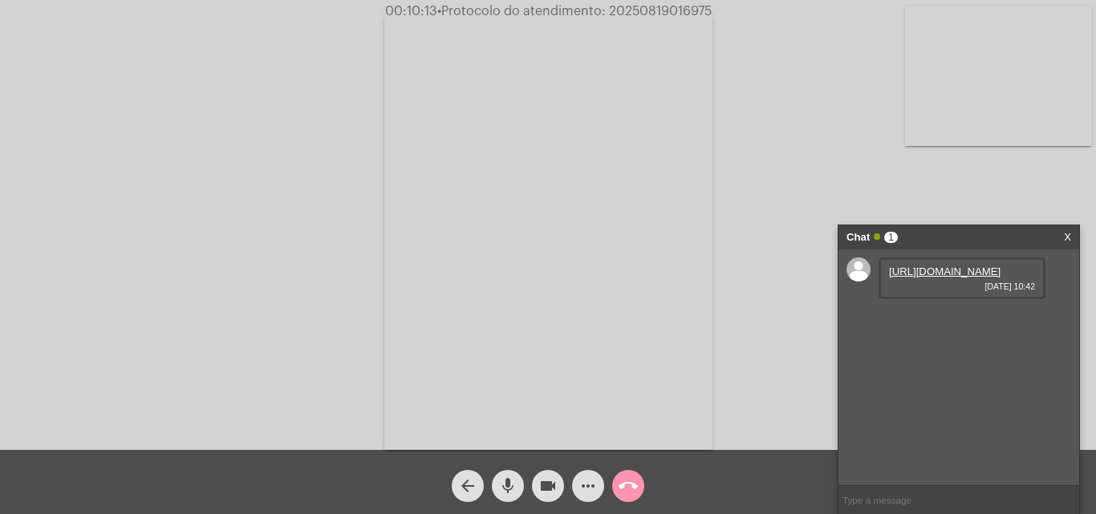
click at [942, 278] on link "https://neft-transfer-bucket.s3.amazonaws.com/temp-ba877308-7ba4-f8b0-c5ee-b659…" at bounding box center [945, 272] width 112 height 12
drag, startPoint x: 1018, startPoint y: 372, endPoint x: 890, endPoint y: 347, distance: 130.0
click at [890, 347] on div "Rua circulação sete, 457 - posto 8 - Capão da Canoa. Condomínio Costa Serena 19…" at bounding box center [962, 336] width 167 height 66
copy span "Rua circulação sete, 457 - posto 8 - Capão da Canoa. Condomínio Costa Serena"
click at [887, 415] on div "https://neft-transfer-bucket.s3.amazonaws.com/temp-ba877308-7ba4-f8b0-c5ee-b659…" at bounding box center [959, 368] width 241 height 236
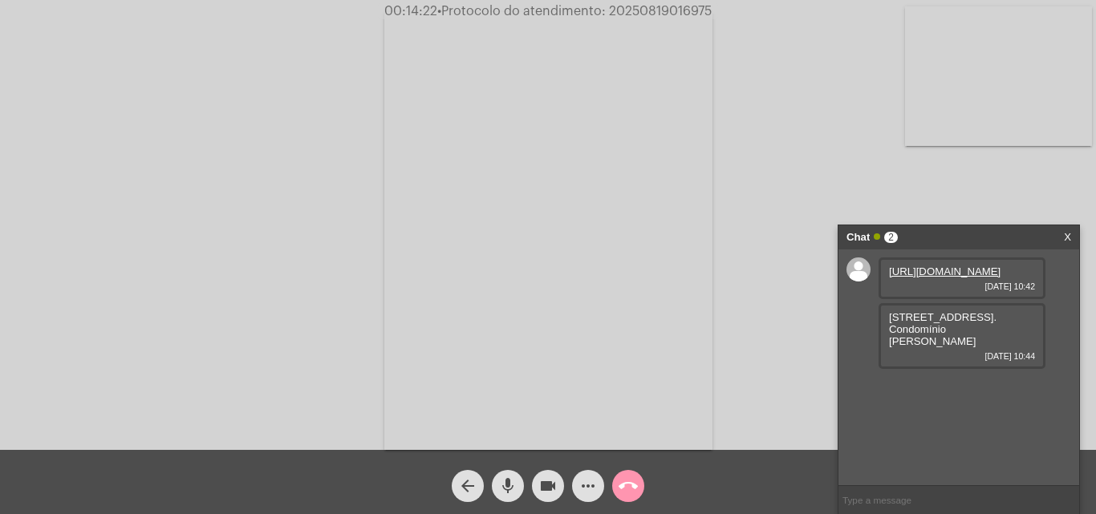
click at [652, 10] on span "• Protocolo do atendimento: 20250819016975" at bounding box center [574, 11] width 274 height 13
copy span "20250819016975"
click at [633, 493] on mat-icon "call_end" at bounding box center [628, 486] width 19 height 19
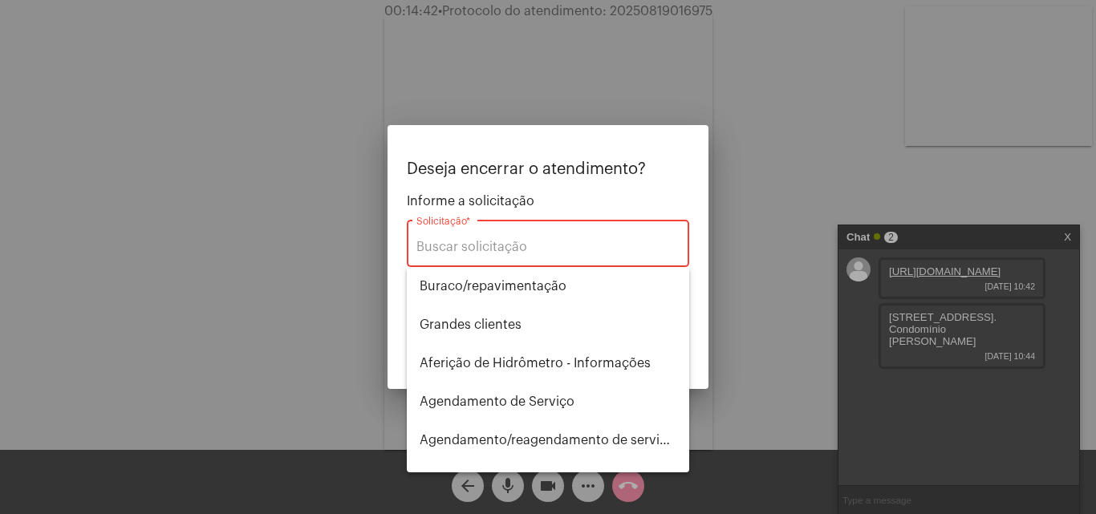
click at [546, 227] on div "Solicitação *" at bounding box center [547, 242] width 263 height 51
click at [545, 242] on input "Solicitação *" at bounding box center [547, 247] width 263 height 14
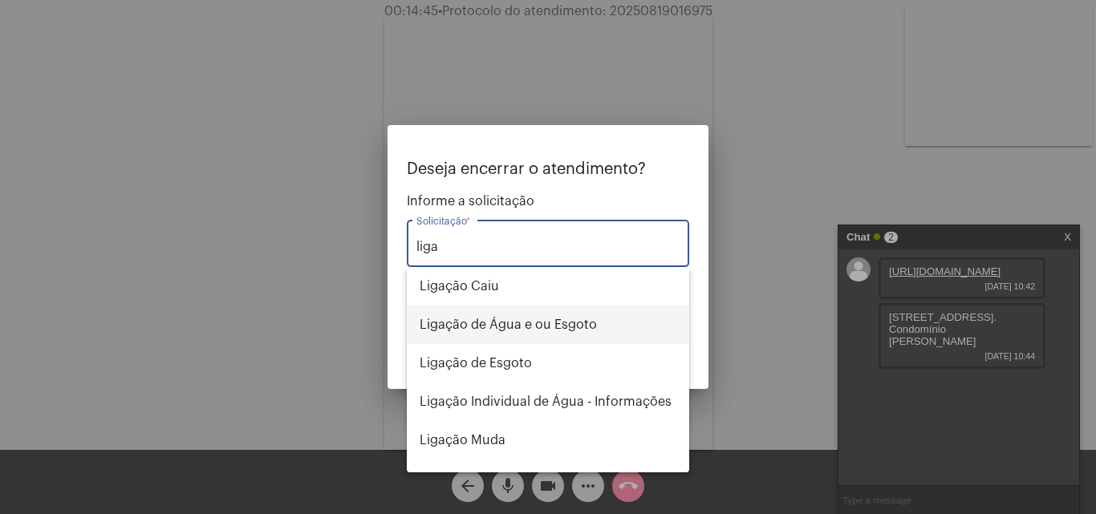
drag, startPoint x: 551, startPoint y: 327, endPoint x: 567, endPoint y: 331, distance: 17.3
click at [551, 327] on span "Ligação de Água e ou Esgoto" at bounding box center [548, 325] width 257 height 39
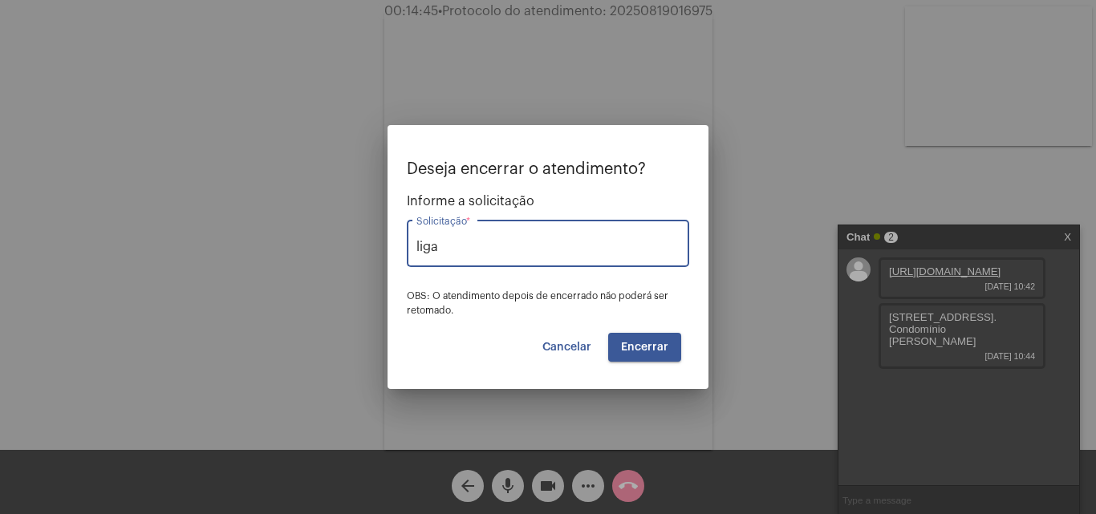
type input "Ligação de Água e ou Esgoto"
click at [668, 351] on span "Encerrar" at bounding box center [644, 347] width 47 height 11
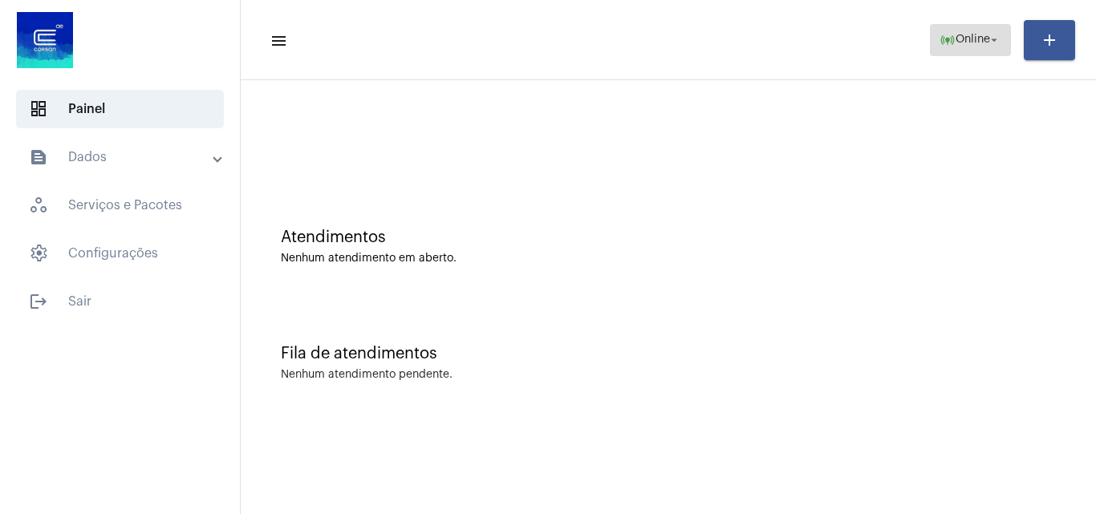
click at [943, 52] on span "online_prediction Online arrow_drop_down" at bounding box center [971, 39] width 62 height 29
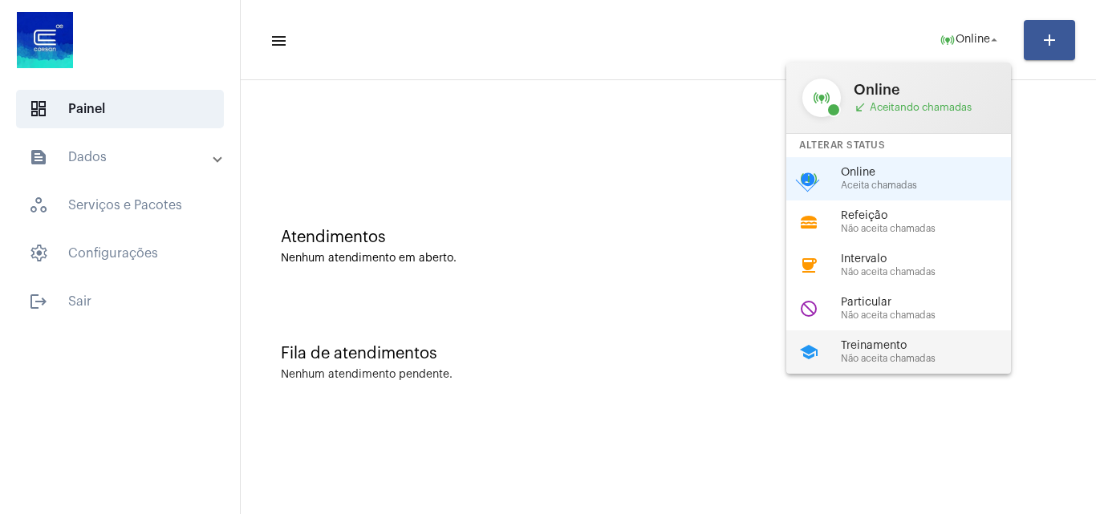
click at [851, 350] on span "Treinamento" at bounding box center [932, 346] width 183 height 12
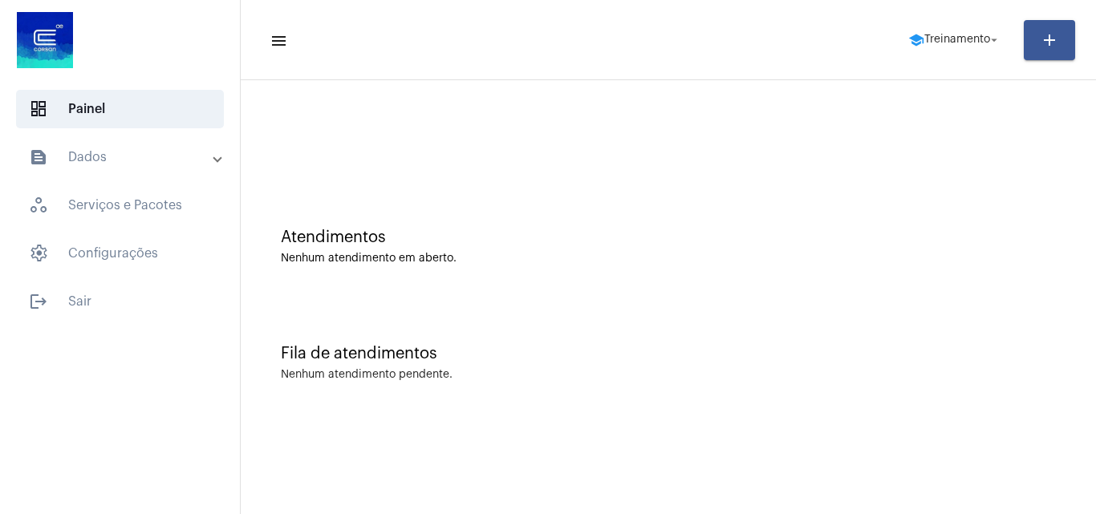
drag, startPoint x: 668, startPoint y: 478, endPoint x: 711, endPoint y: 414, distance: 77.5
click at [668, 477] on mat-sidenav-content "menu school Treinamento arrow_drop_down add Atendimentos Nenhum atendimento em …" at bounding box center [668, 257] width 855 height 514
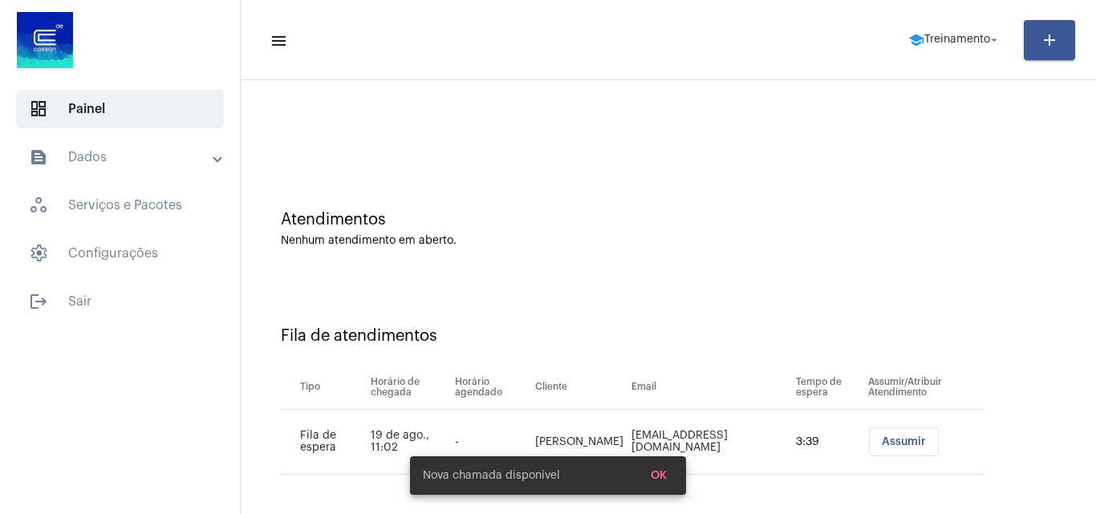
scroll to position [22, 0]
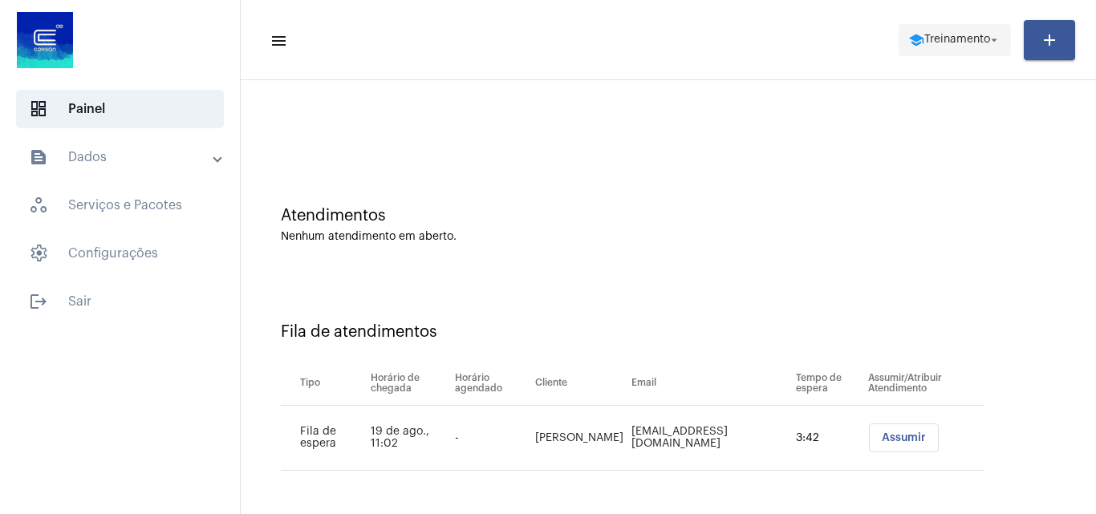
click at [938, 55] on button "school Treinamento arrow_drop_down" at bounding box center [955, 40] width 112 height 32
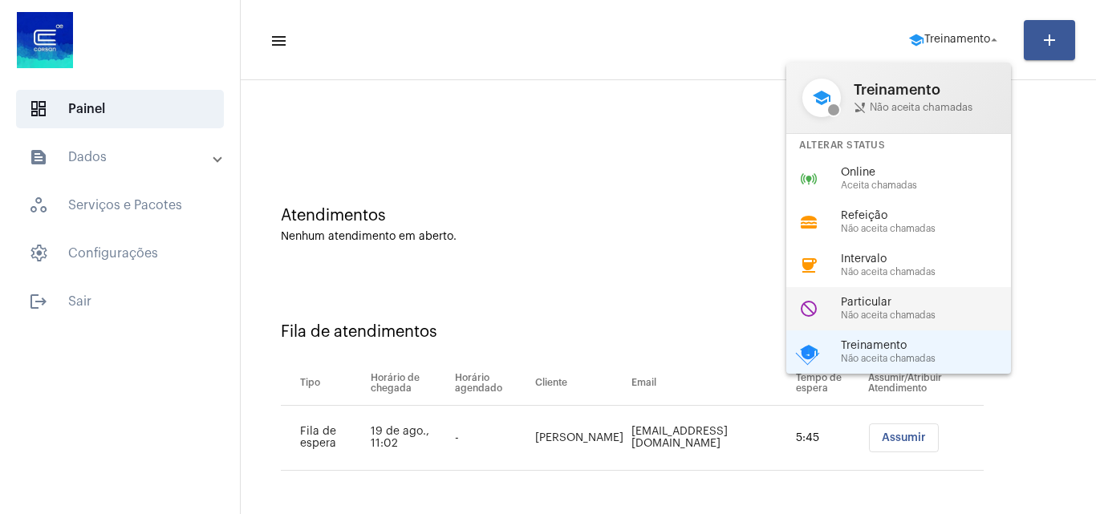
click at [878, 311] on span "Não aceita chamadas" at bounding box center [932, 316] width 183 height 10
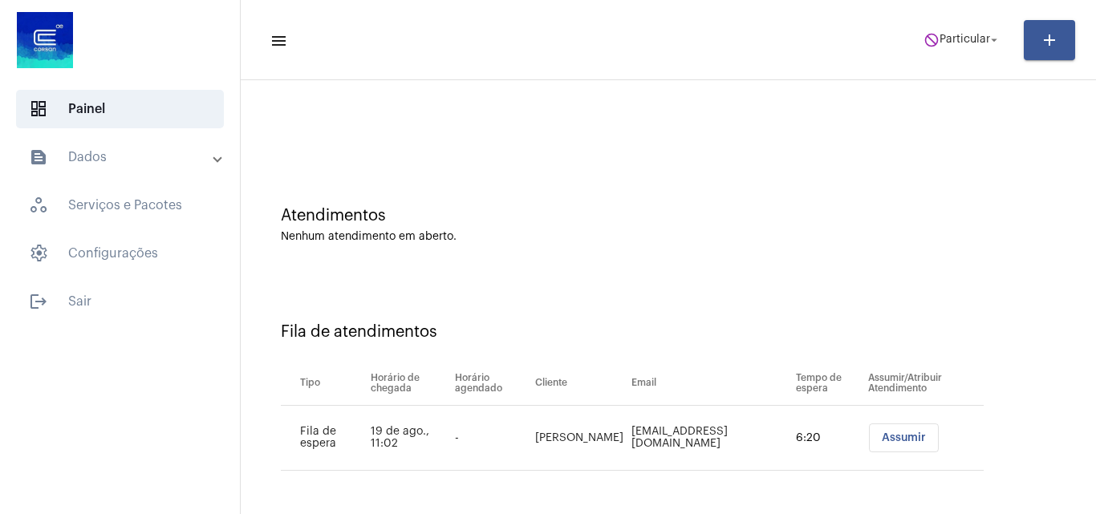
scroll to position [0, 0]
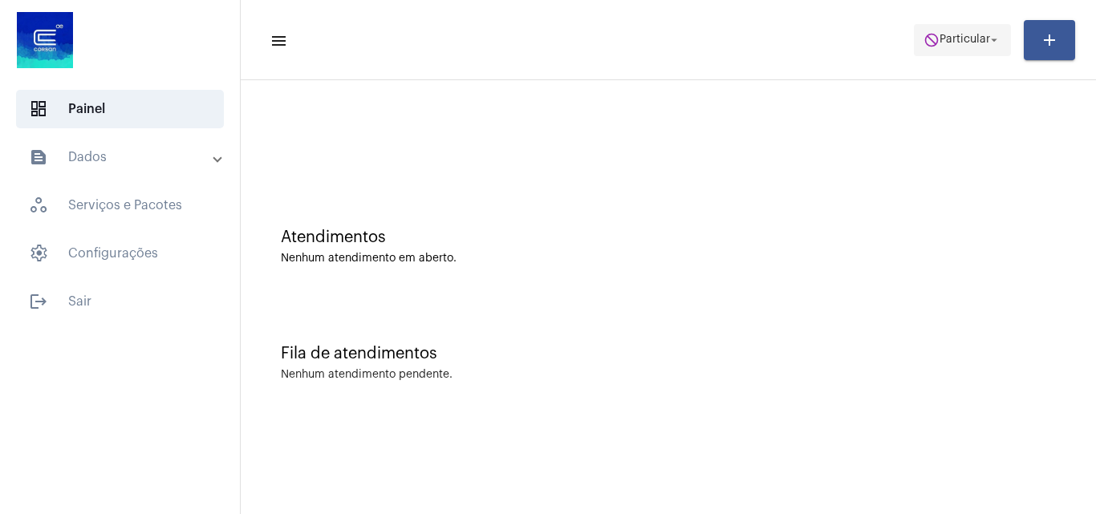
click at [958, 31] on span "do_not_disturb Particular arrow_drop_down" at bounding box center [963, 39] width 78 height 29
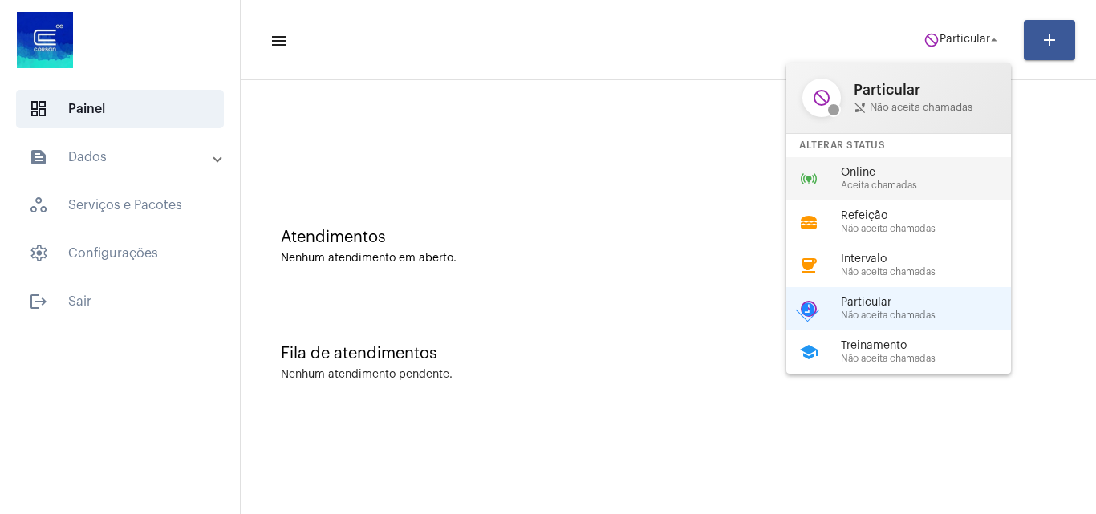
click at [934, 173] on span "Online" at bounding box center [932, 173] width 183 height 12
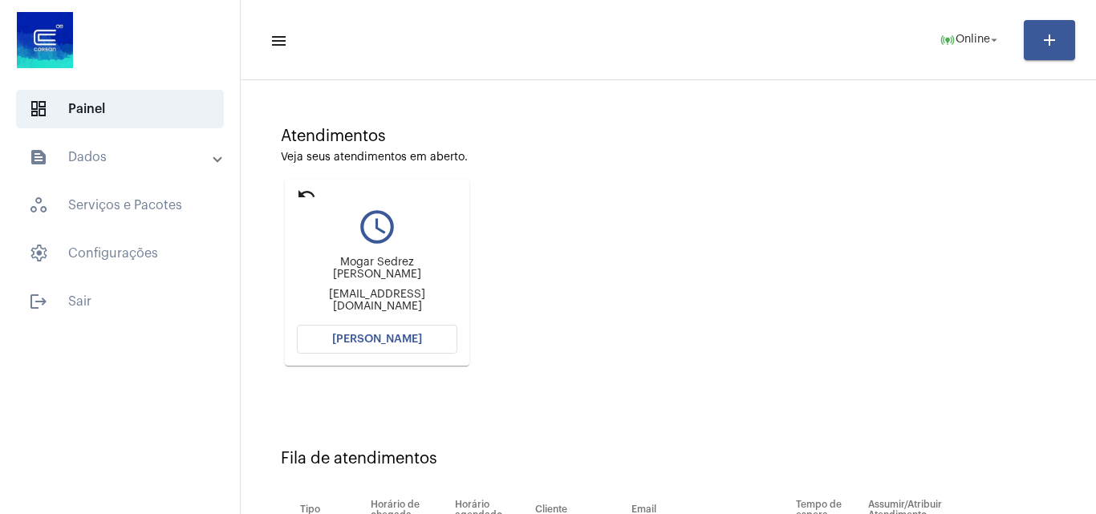
scroll to position [228, 0]
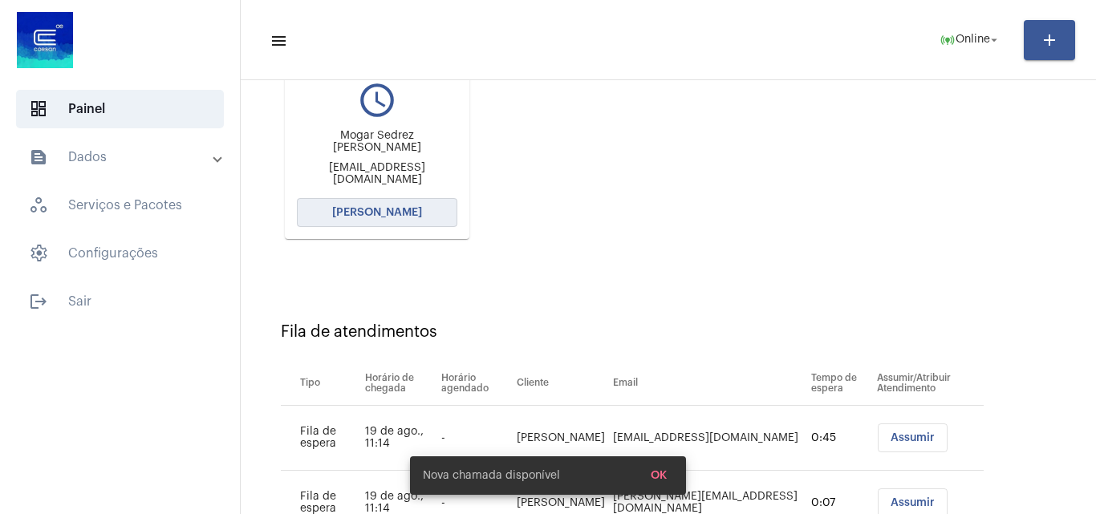
click at [411, 210] on span "[PERSON_NAME]" at bounding box center [377, 212] width 90 height 11
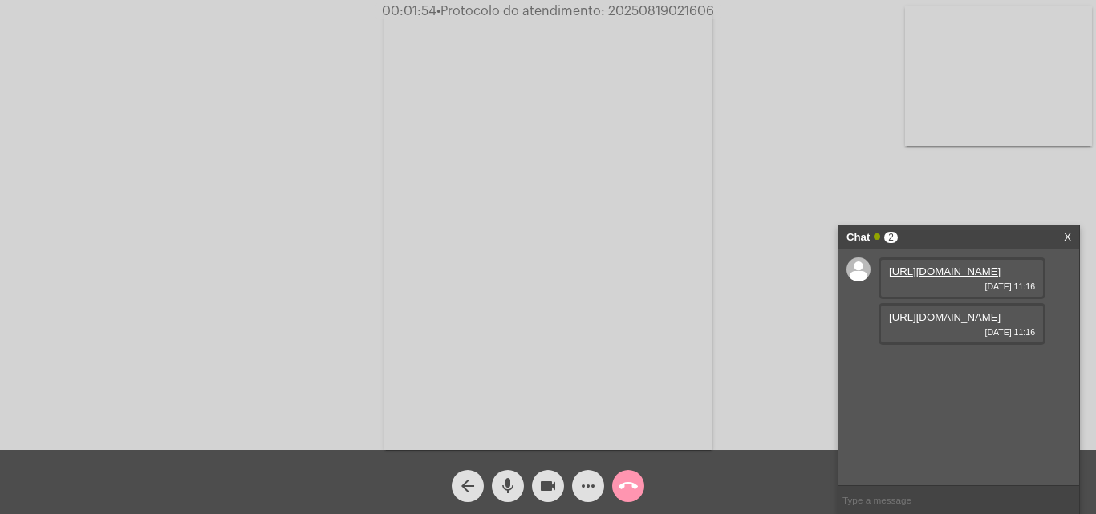
click at [943, 323] on link "https://neft-transfer-bucket.s3.amazonaws.com/temp-d222fc6b-5ccb-a63d-7e1a-b060…" at bounding box center [945, 317] width 112 height 12
click at [934, 278] on link "https://neft-transfer-bucket.s3.amazonaws.com/temp-018c9c40-da24-81ad-456b-b900…" at bounding box center [945, 272] width 112 height 12
click at [933, 369] on link "https://neft-transfer-bucket.s3.amazonaws.com/temp-511b9e74-d396-0416-8390-744b…" at bounding box center [945, 363] width 112 height 12
click at [510, 487] on mat-icon "mic" at bounding box center [507, 486] width 19 height 19
click at [553, 486] on mat-icon "videocam" at bounding box center [547, 486] width 19 height 19
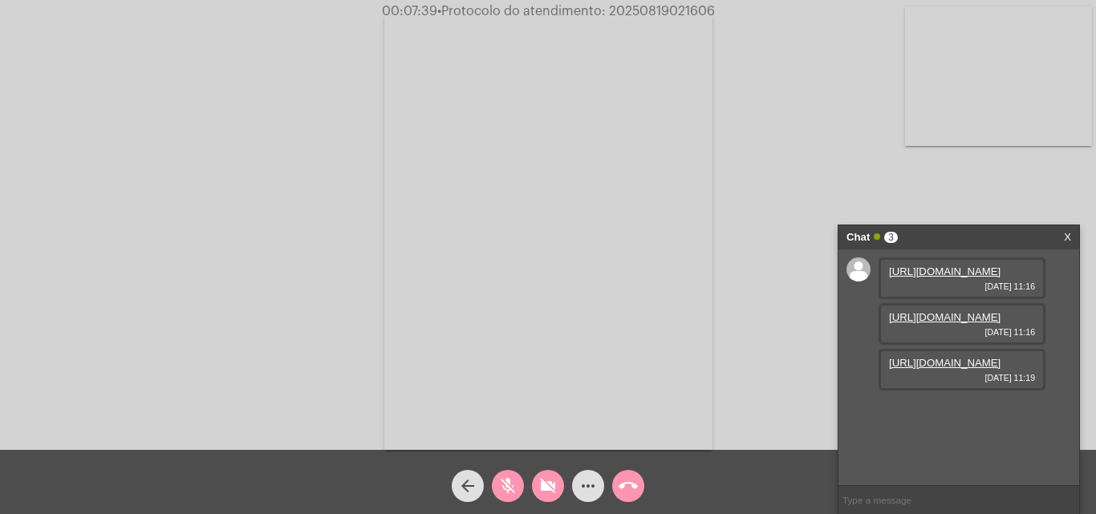
click at [549, 488] on mat-icon "videocam_off" at bounding box center [547, 486] width 19 height 19
click at [503, 489] on mat-icon "mic_off" at bounding box center [507, 486] width 19 height 19
click at [667, 11] on span "• Protocolo do atendimento: 20250819021606" at bounding box center [576, 11] width 278 height 13
click at [593, 494] on mat-icon "more_horiz" at bounding box center [588, 486] width 19 height 19
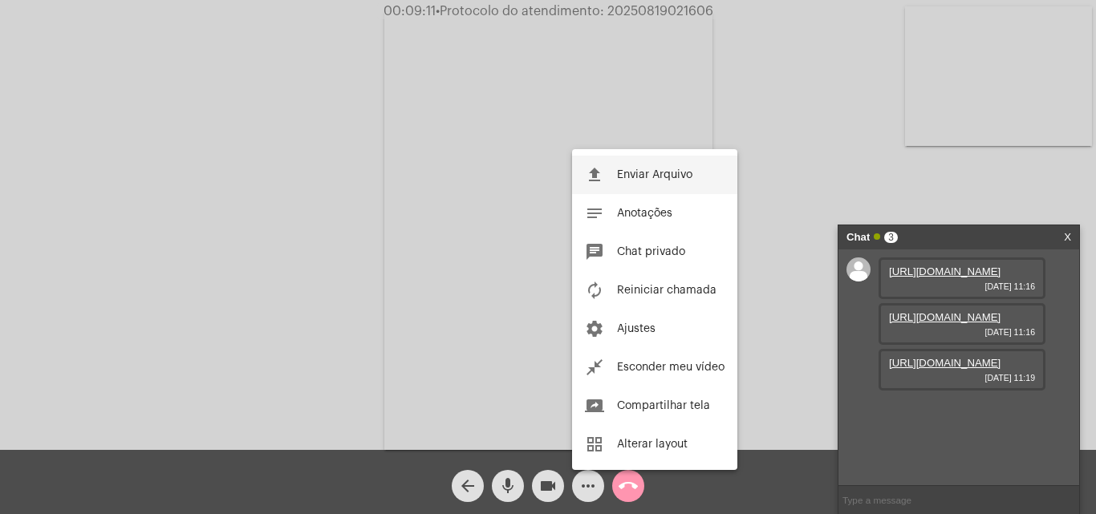
click at [688, 161] on button "file_upload Enviar Arquivo" at bounding box center [654, 175] width 165 height 39
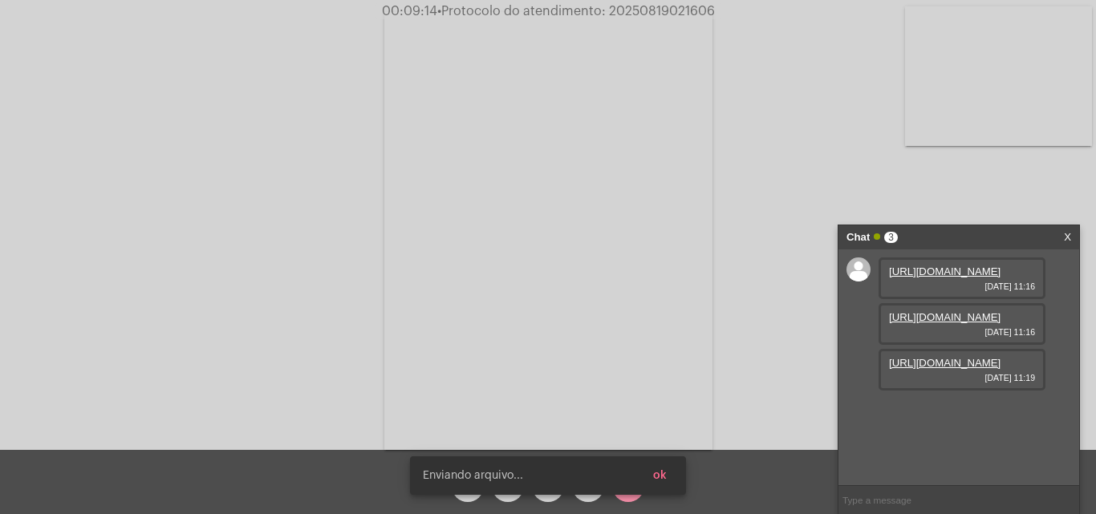
scroll to position [95, 0]
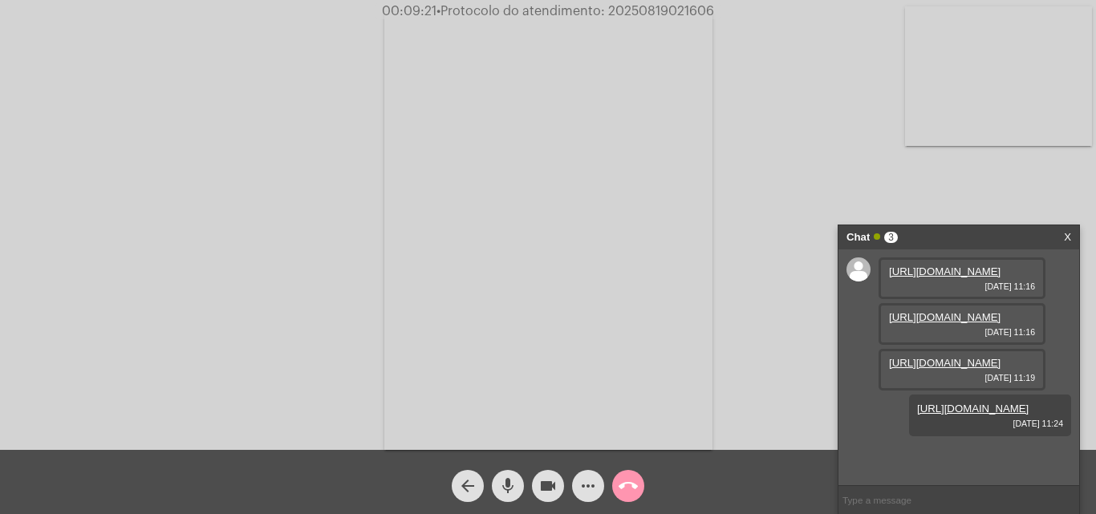
click at [653, 8] on span "• Protocolo do atendimento: 20250819021606" at bounding box center [576, 11] width 278 height 13
click at [653, 8] on span "• Protocolo do atendimento: 20250819021606" at bounding box center [577, 11] width 278 height 13
copy span "20250819021606"
drag, startPoint x: 856, startPoint y: 91, endPoint x: 725, endPoint y: 343, distance: 284.6
click at [855, 91] on div "Acessando Câmera e Microfone..." at bounding box center [548, 229] width 1093 height 450
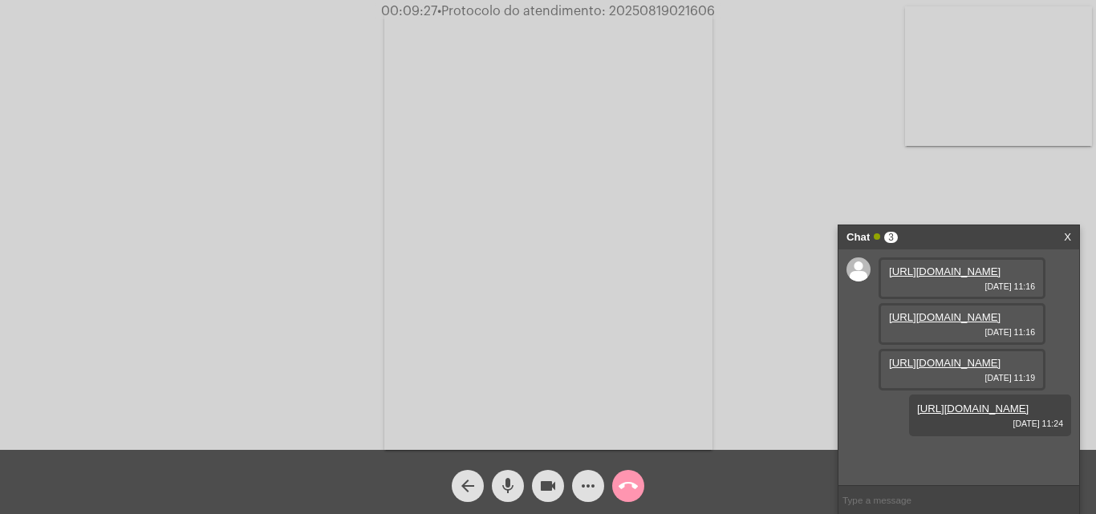
click at [632, 480] on mat-icon "call_end" at bounding box center [628, 486] width 19 height 19
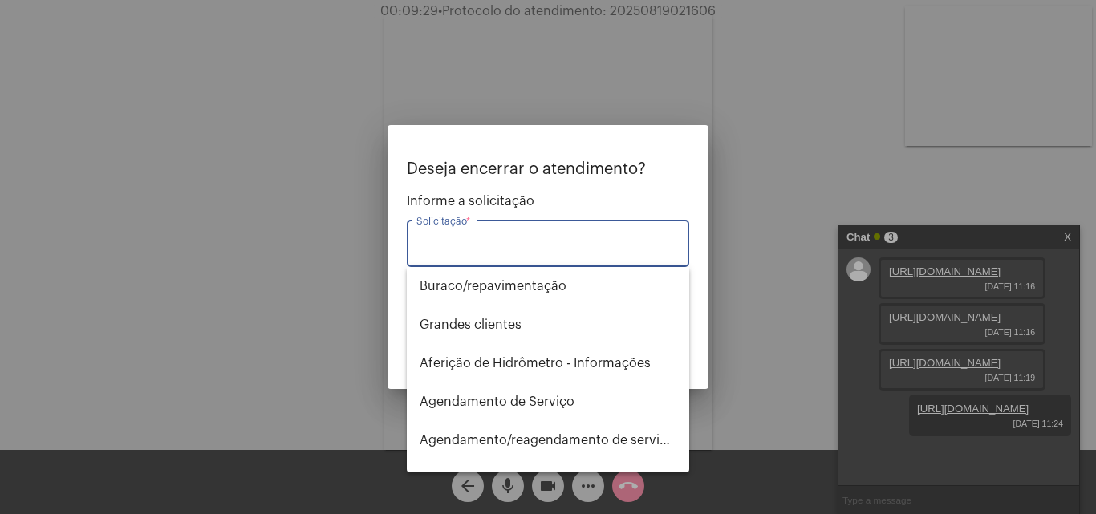
type input "t"
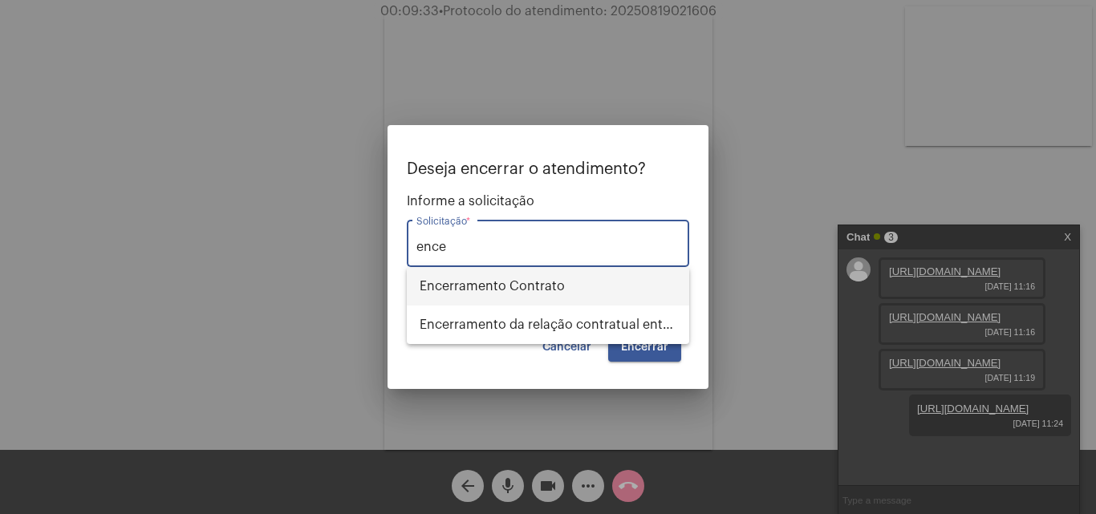
click at [563, 280] on span "Encerramento Contrato" at bounding box center [548, 286] width 257 height 39
type input "Encerramento Contrato"
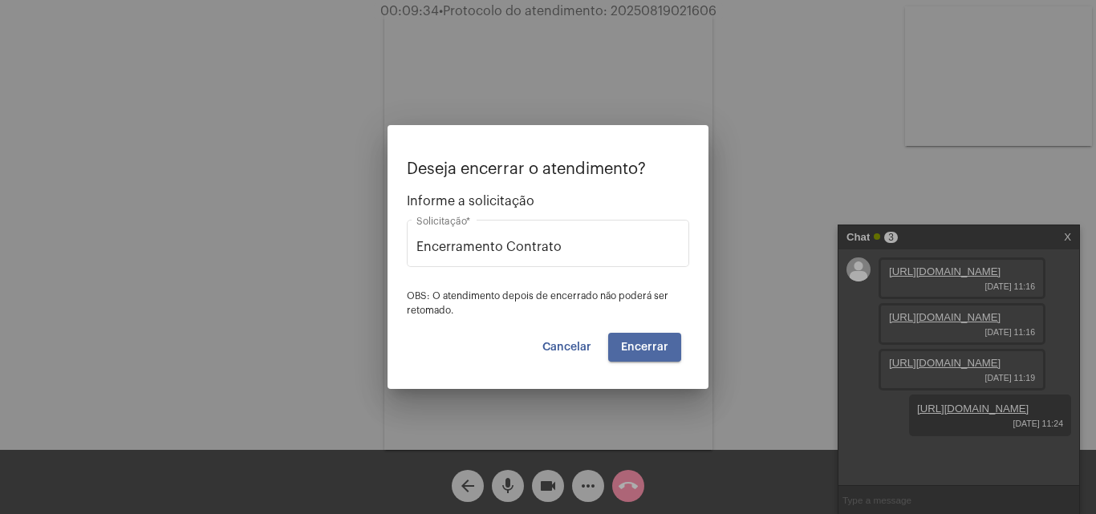
click at [628, 339] on button "Encerrar" at bounding box center [644, 347] width 73 height 29
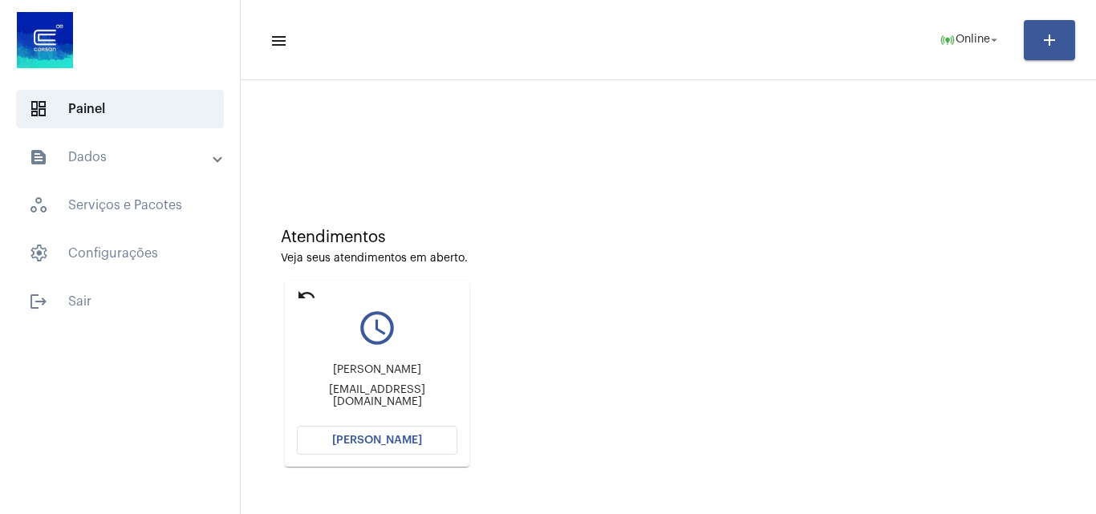
scroll to position [113, 0]
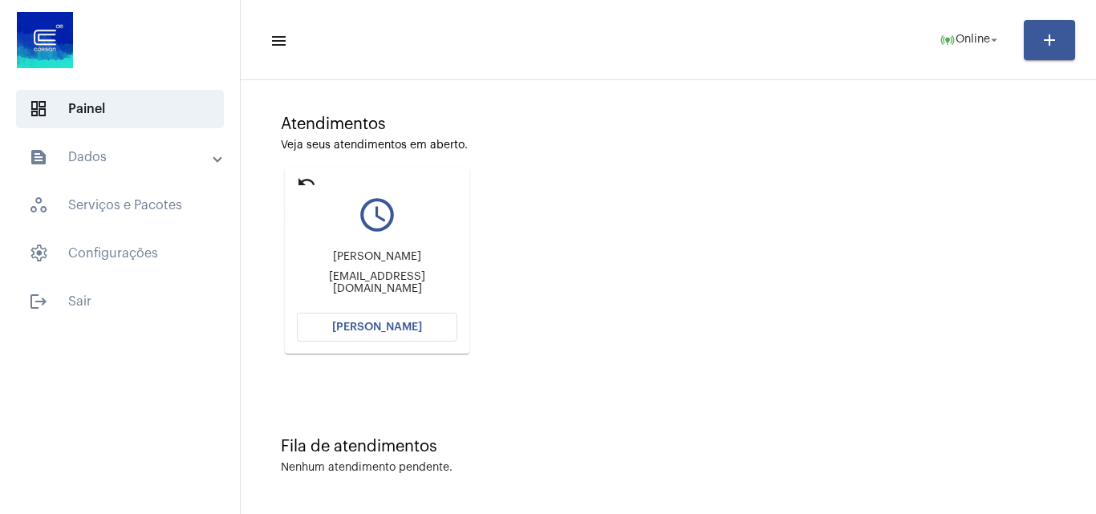
click at [312, 181] on mat-icon "undo" at bounding box center [306, 182] width 19 height 19
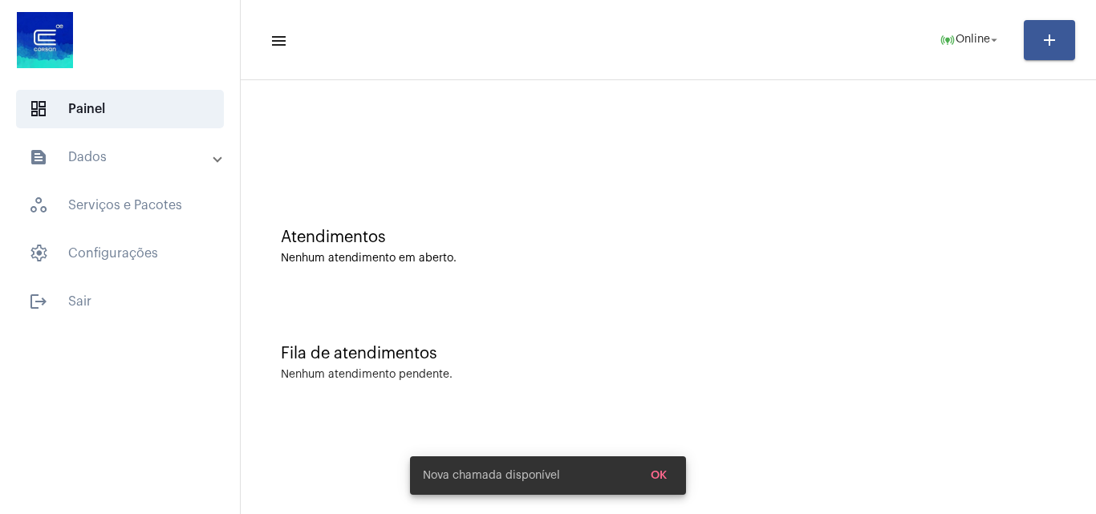
scroll to position [0, 0]
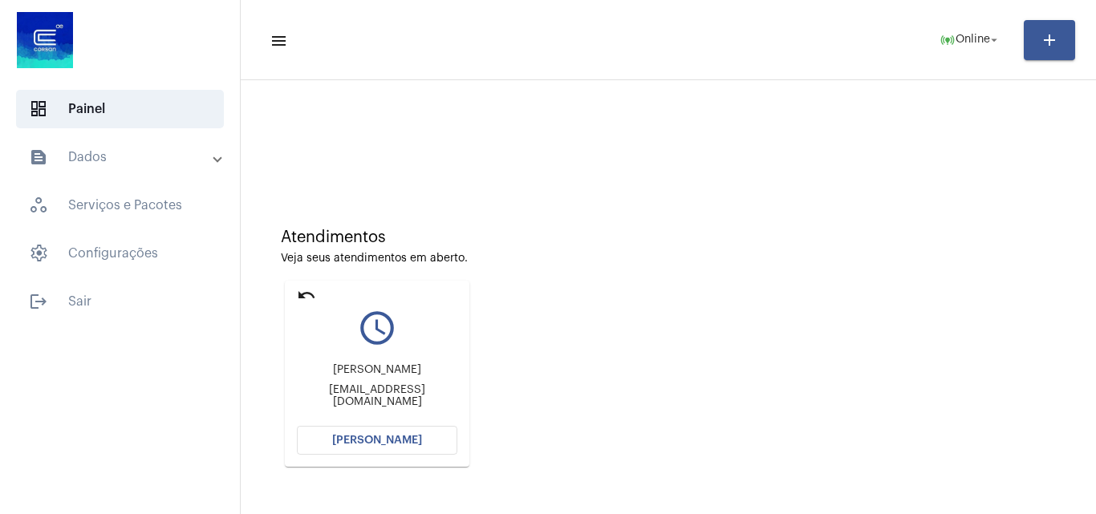
click at [381, 432] on button "[PERSON_NAME]" at bounding box center [377, 440] width 160 height 29
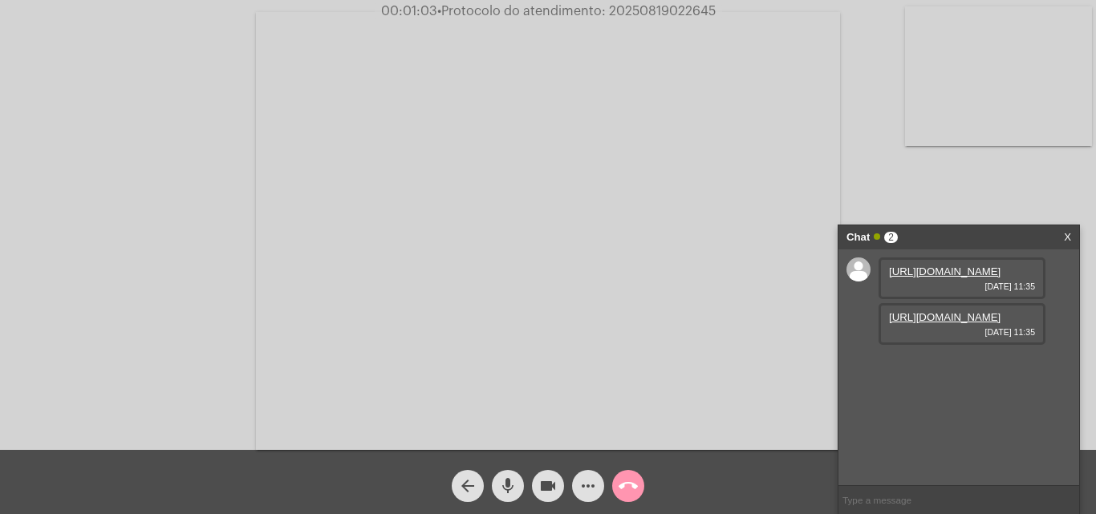
click at [952, 278] on link "https://neft-transfer-bucket.s3.amazonaws.com/temp-f2f71ce5-4148-78a8-f54c-60fa…" at bounding box center [945, 272] width 112 height 12
click at [953, 323] on link "https://neft-transfer-bucket.s3.amazonaws.com/temp-1312eba8-283b-1890-c3ad-f280…" at bounding box center [945, 317] width 112 height 12
click at [941, 369] on link "https://neft-transfer-bucket.s3.amazonaws.com/temp-463945e3-c505-4905-ced7-6e57…" at bounding box center [945, 363] width 112 height 12
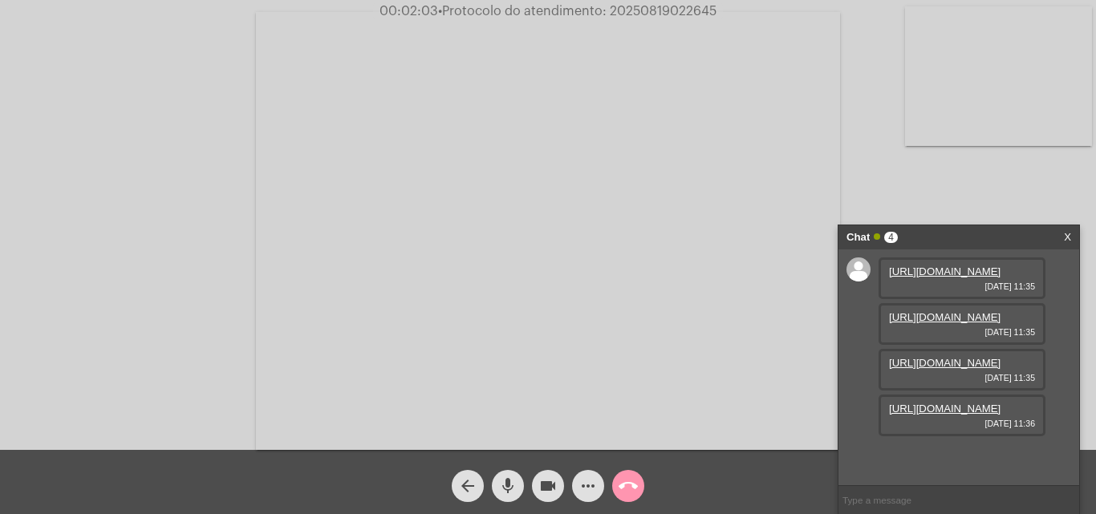
click at [953, 415] on link "https://neft-transfer-bucket.s3.amazonaws.com/temp-4d810b6f-5abf-6135-6756-e9de…" at bounding box center [945, 409] width 112 height 12
click at [971, 449] on link "https://neft-transfer-bucket.s3.amazonaws.com/temp-e3ac6302-e9de-fbaf-3a50-5ab1…" at bounding box center [945, 455] width 112 height 12
click at [945, 231] on div "Chat 5" at bounding box center [942, 237] width 191 height 24
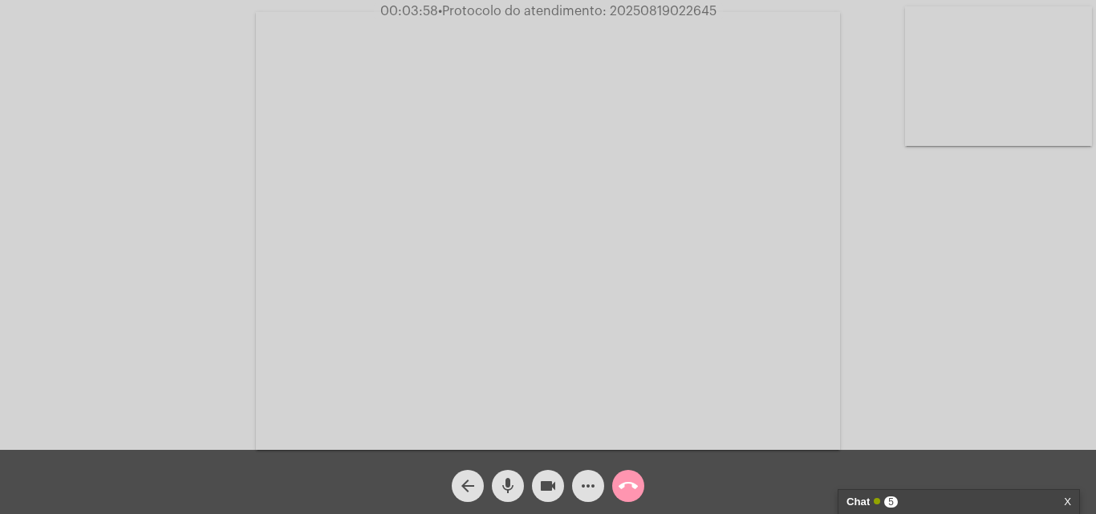
click at [959, 490] on div "Chat 5" at bounding box center [942, 502] width 191 height 24
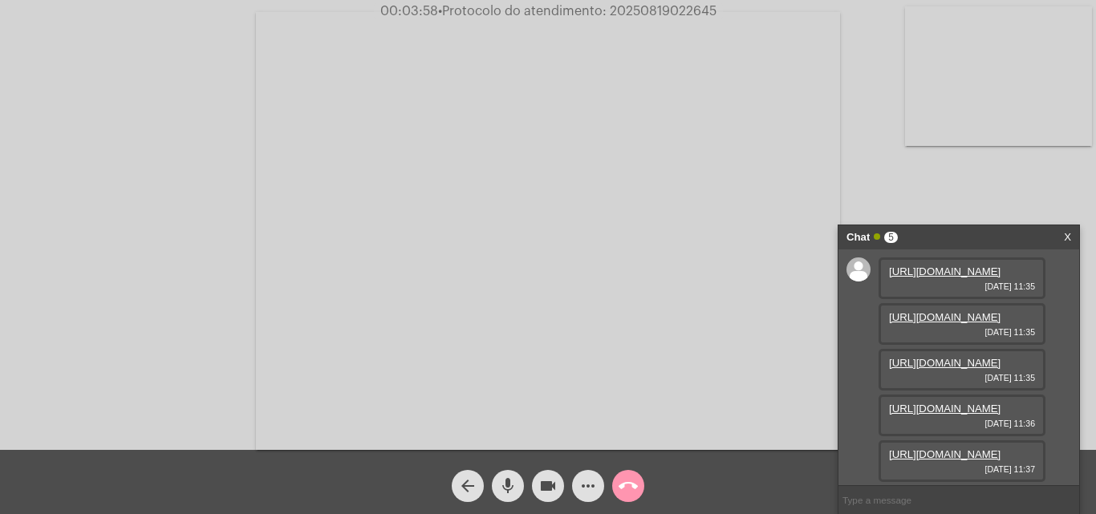
scroll to position [0, 0]
click at [965, 323] on link "https://neft-transfer-bucket.s3.amazonaws.com/temp-1312eba8-283b-1890-c3ad-f280…" at bounding box center [945, 317] width 112 height 12
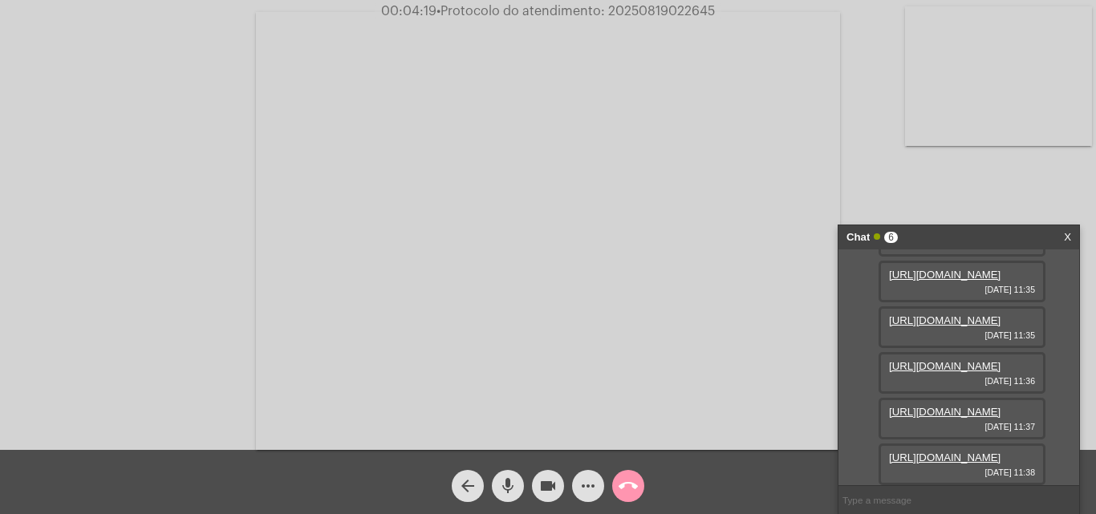
scroll to position [259, 0]
click at [933, 452] on link "https://neft-transfer-bucket.s3.amazonaws.com/temp-f1353666-55c3-29ad-3f63-a4a0…" at bounding box center [945, 458] width 112 height 12
click at [947, 452] on link "https://neft-transfer-bucket.s3.amazonaws.com/temp-61637efa-d7df-889b-4a8a-b374…" at bounding box center [945, 458] width 112 height 12
click at [581, 481] on mat-icon "more_horiz" at bounding box center [588, 486] width 19 height 19
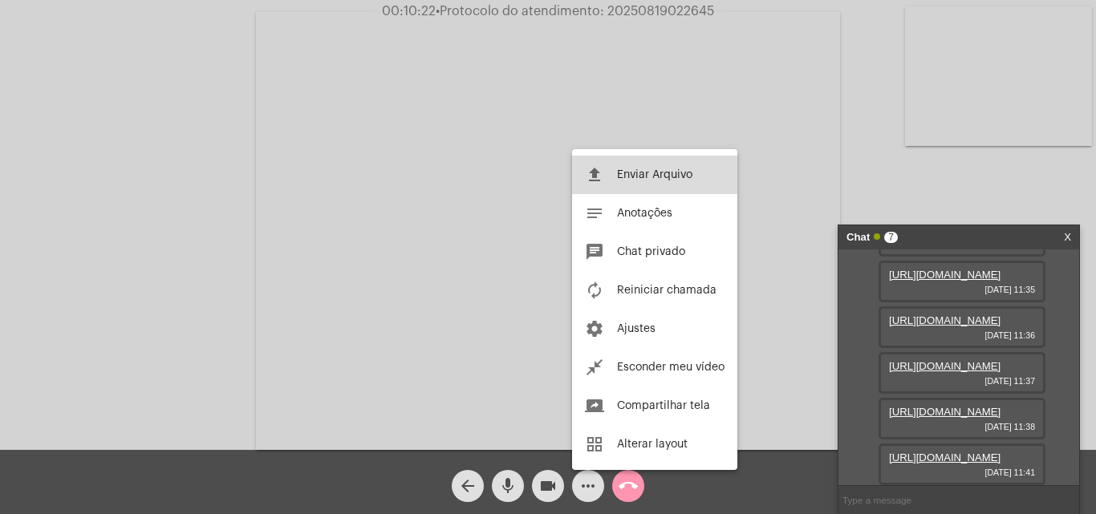
click at [675, 173] on span "Enviar Arquivo" at bounding box center [654, 174] width 75 height 11
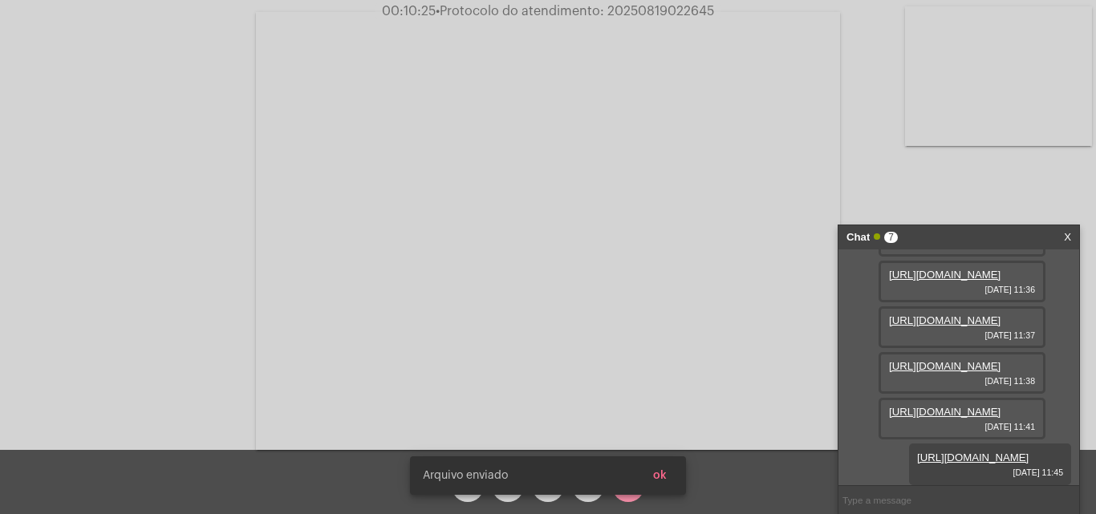
scroll to position [423, 0]
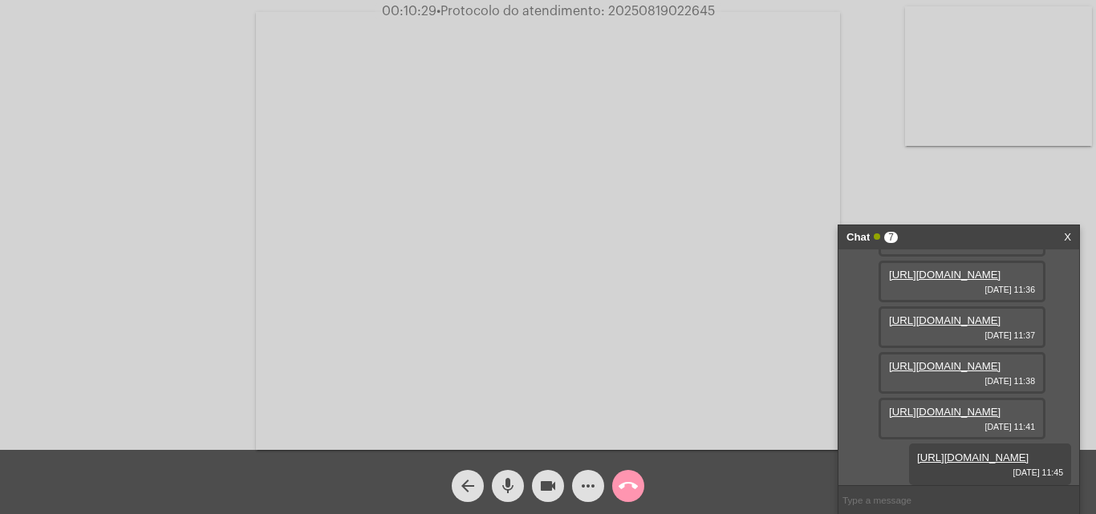
click at [689, 12] on span "• Protocolo do atendimento: 20250819022645" at bounding box center [576, 11] width 278 height 13
copy span "20250819022645"
drag, startPoint x: 138, startPoint y: 49, endPoint x: 134, endPoint y: 40, distance: 9.7
click at [138, 49] on div "Acessando Câmera e Microfone..." at bounding box center [548, 229] width 1093 height 450
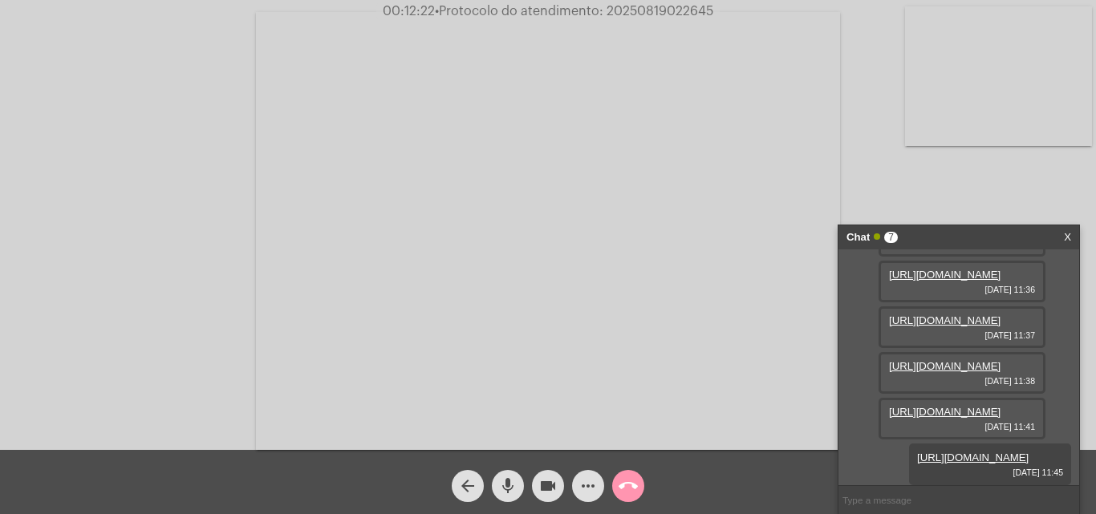
click at [681, 11] on span "• Protocolo do atendimento: 20250819022645" at bounding box center [574, 11] width 278 height 13
copy span "20250819022645"
click at [687, 240] on video at bounding box center [548, 231] width 584 height 438
click at [328, 213] on video at bounding box center [278, 229] width 524 height 392
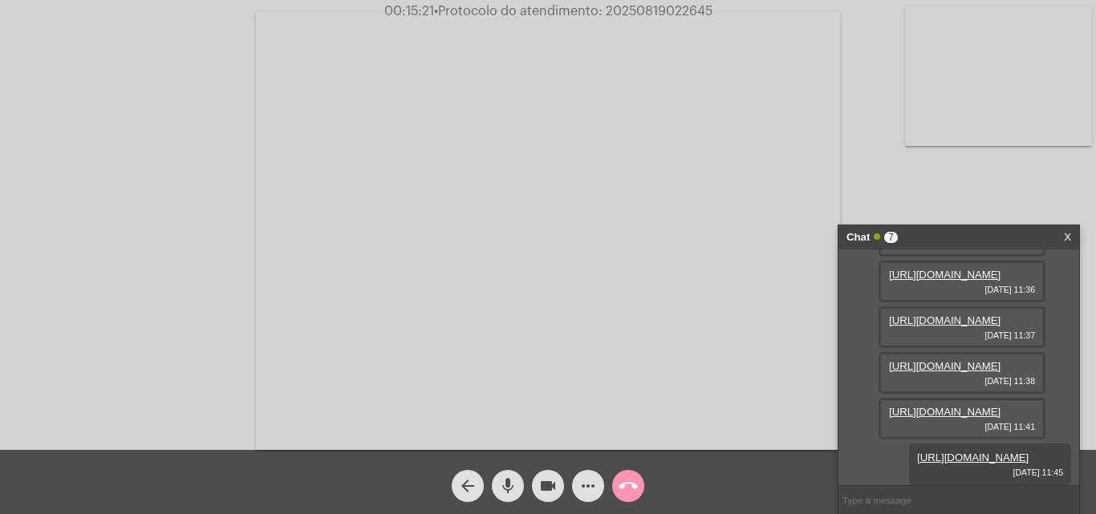
click at [628, 481] on mat-icon "call_end" at bounding box center [628, 486] width 19 height 19
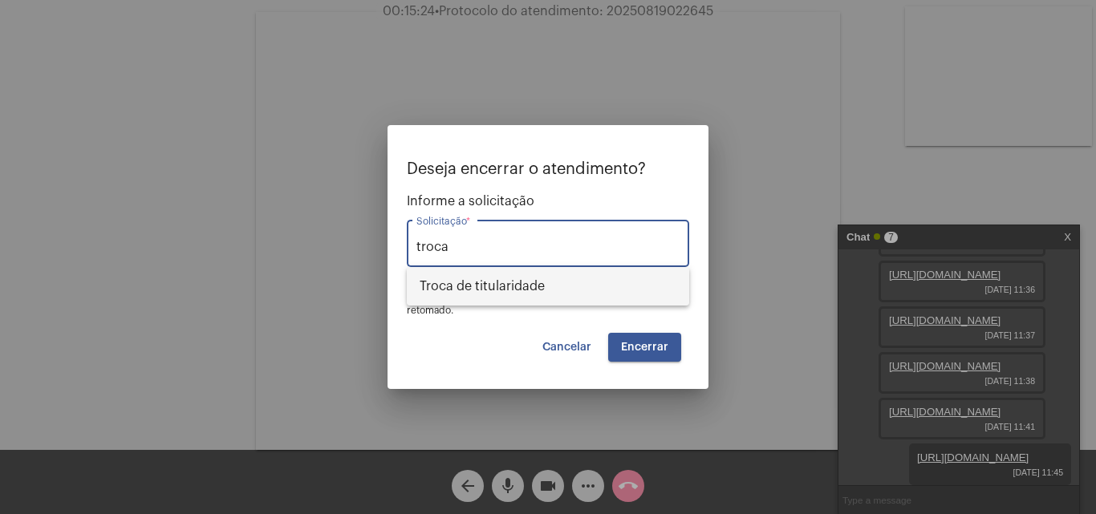
click at [522, 287] on span "Troca de titularidade" at bounding box center [548, 286] width 257 height 39
type input "Troca de titularidade"
click at [661, 345] on span "Encerrar" at bounding box center [644, 347] width 47 height 11
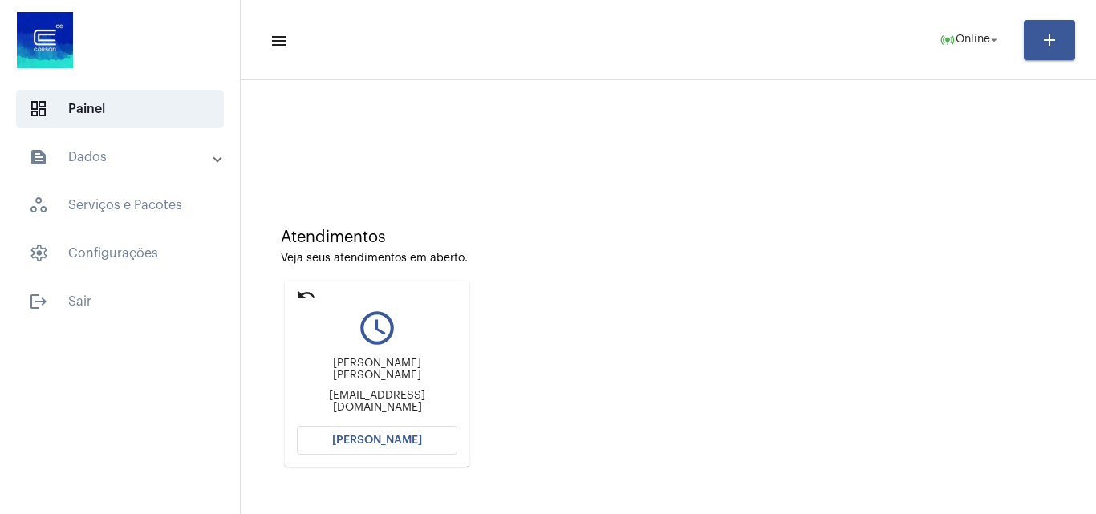
click at [312, 288] on mat-icon "undo" at bounding box center [306, 295] width 19 height 19
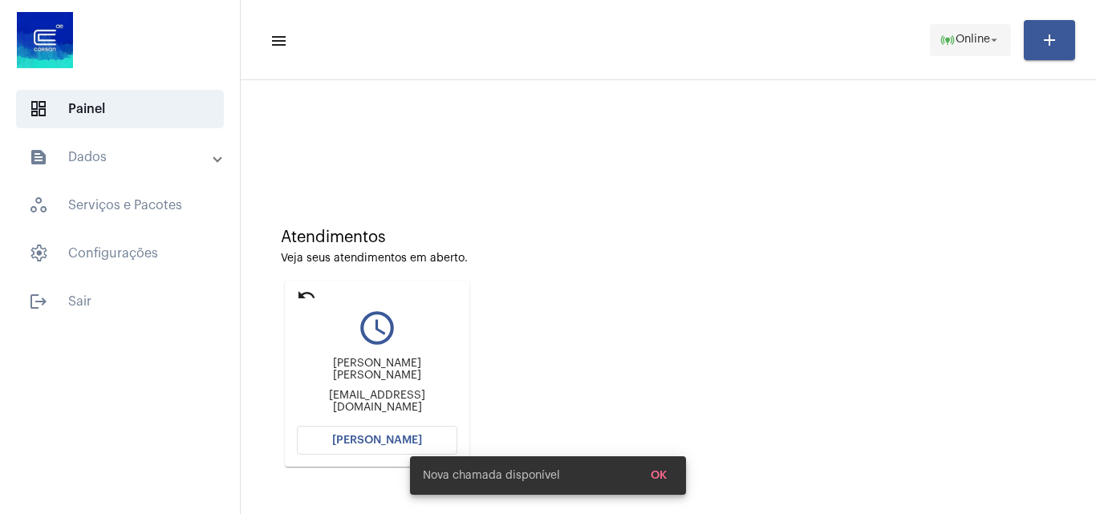
click at [959, 43] on span "Online" at bounding box center [973, 40] width 35 height 11
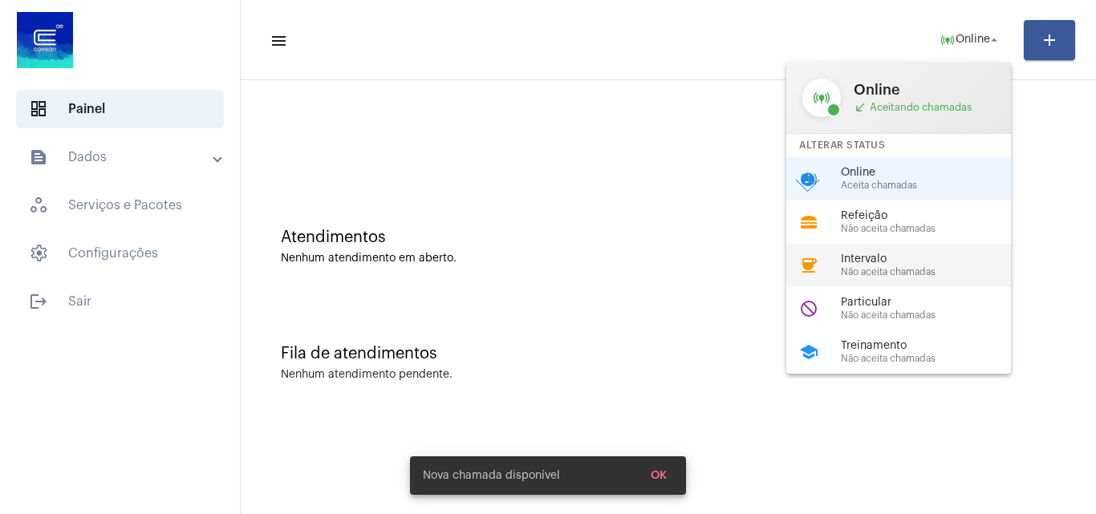
click at [907, 270] on span "Não aceita chamadas" at bounding box center [932, 272] width 183 height 10
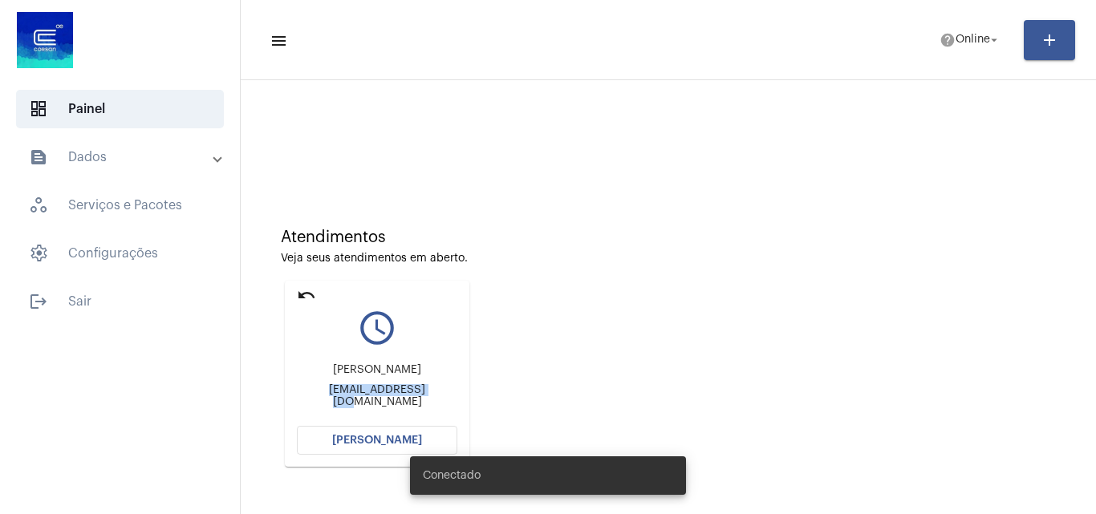
drag, startPoint x: 325, startPoint y: 401, endPoint x: 439, endPoint y: 400, distance: 114.0
click at [439, 400] on div "[EMAIL_ADDRESS][DOMAIN_NAME]" at bounding box center [377, 396] width 160 height 24
copy div "[EMAIL_ADDRESS][DOMAIN_NAME]"
